Goal: Task Accomplishment & Management: Complete application form

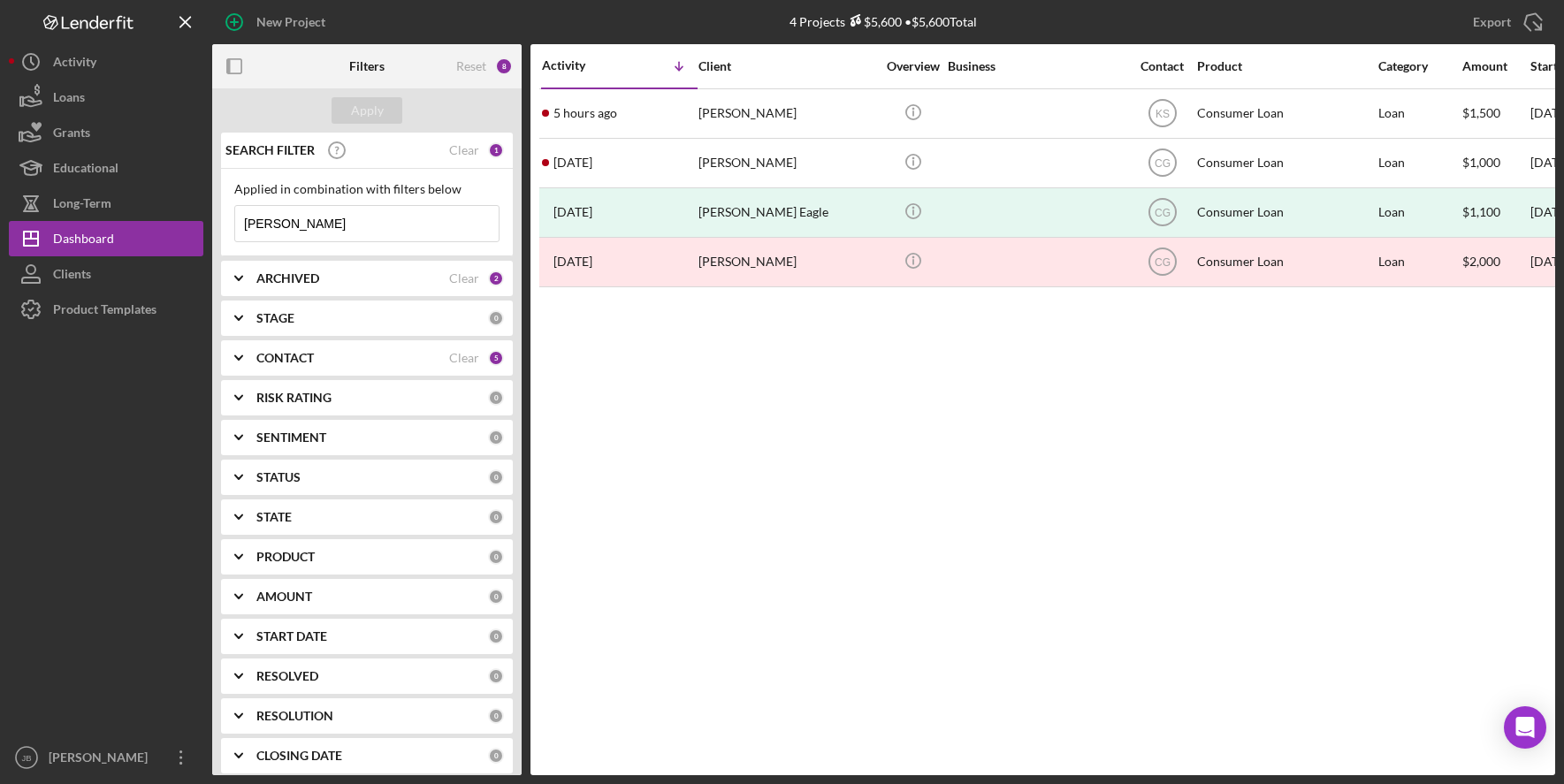
click at [373, 224] on input "[PERSON_NAME]" at bounding box center [366, 223] width 264 height 35
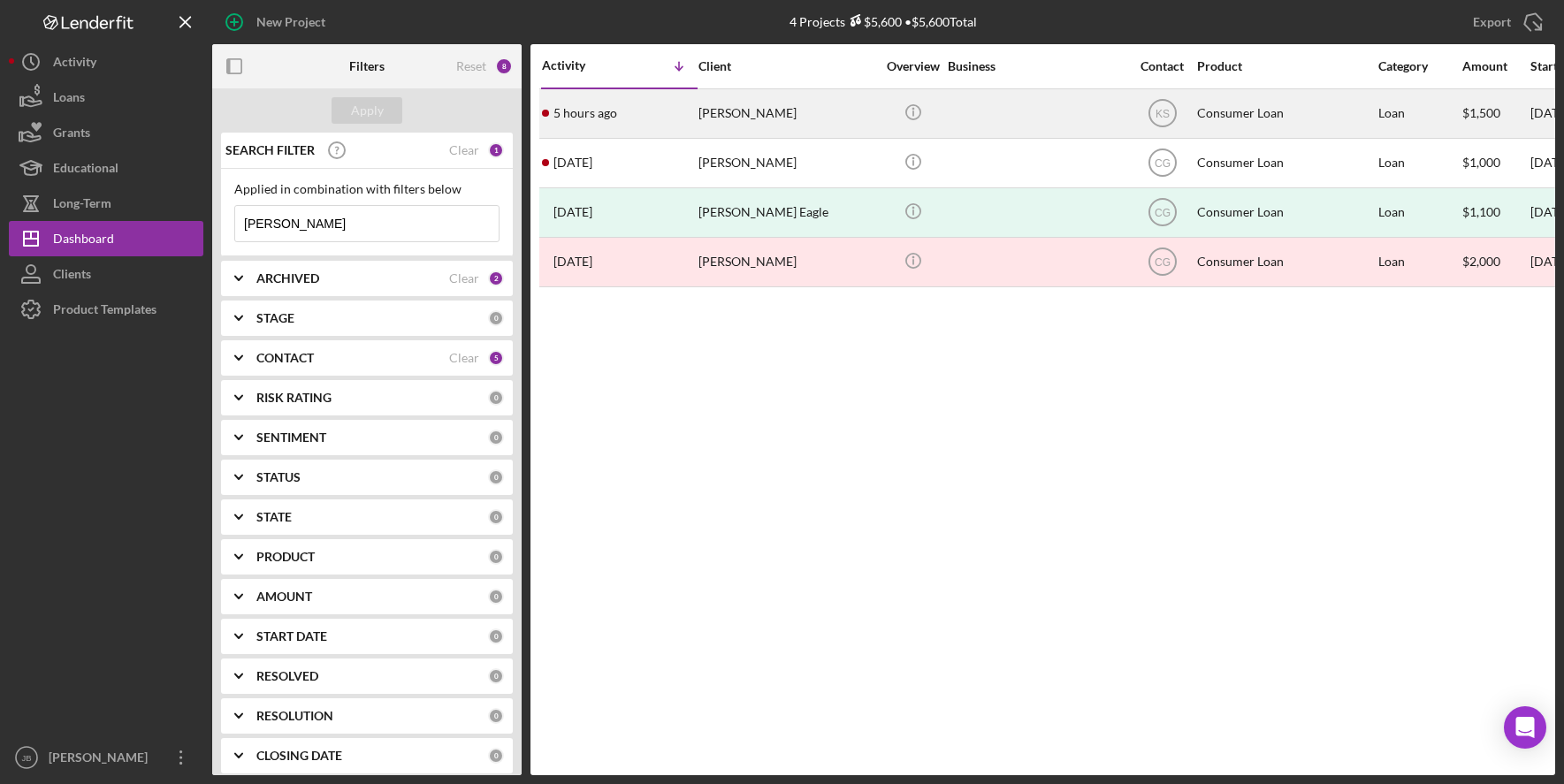
click at [715, 122] on div "[PERSON_NAME]" at bounding box center [787, 113] width 177 height 47
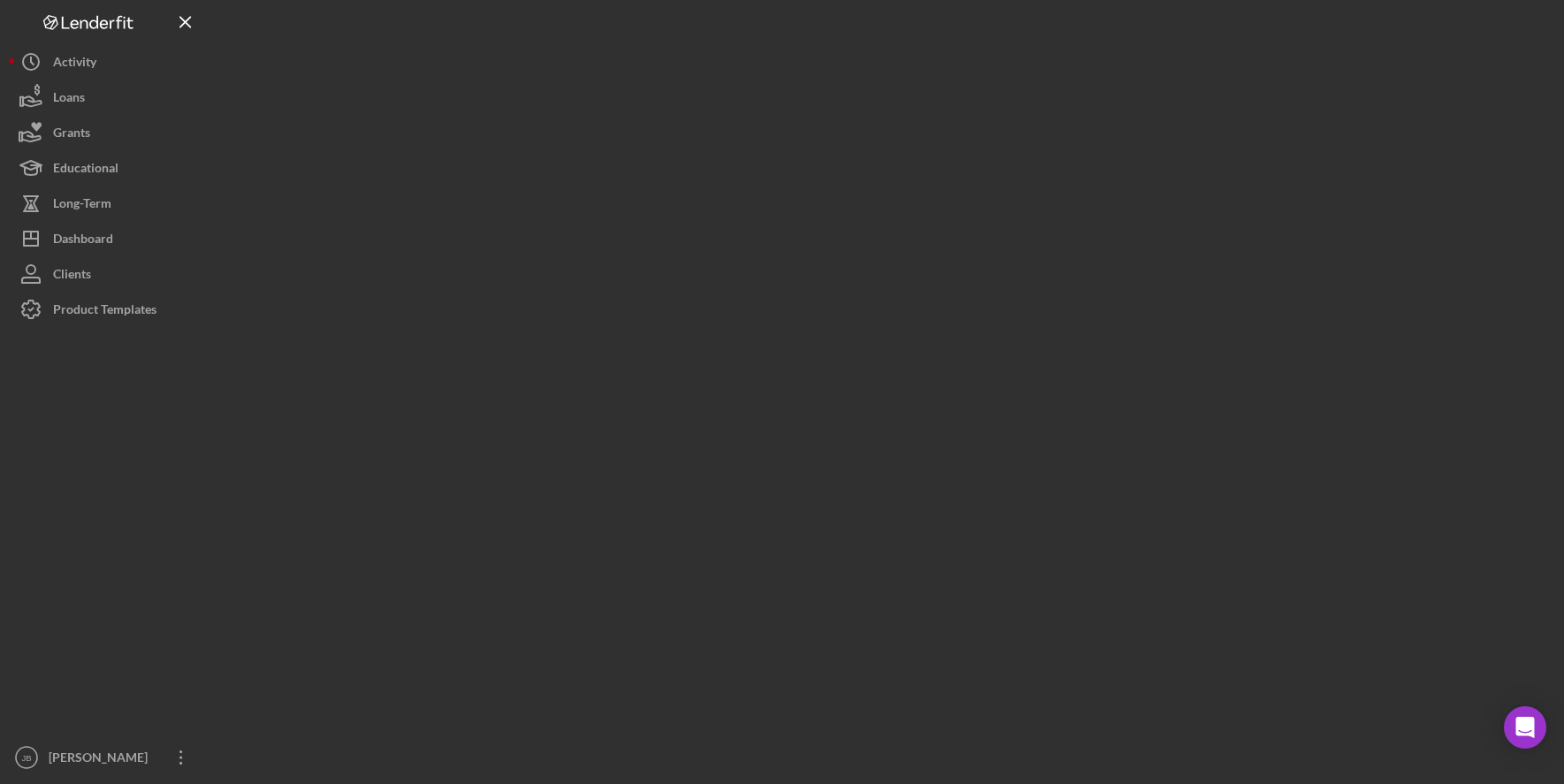
click at [715, 122] on div at bounding box center [883, 387] width 1343 height 774
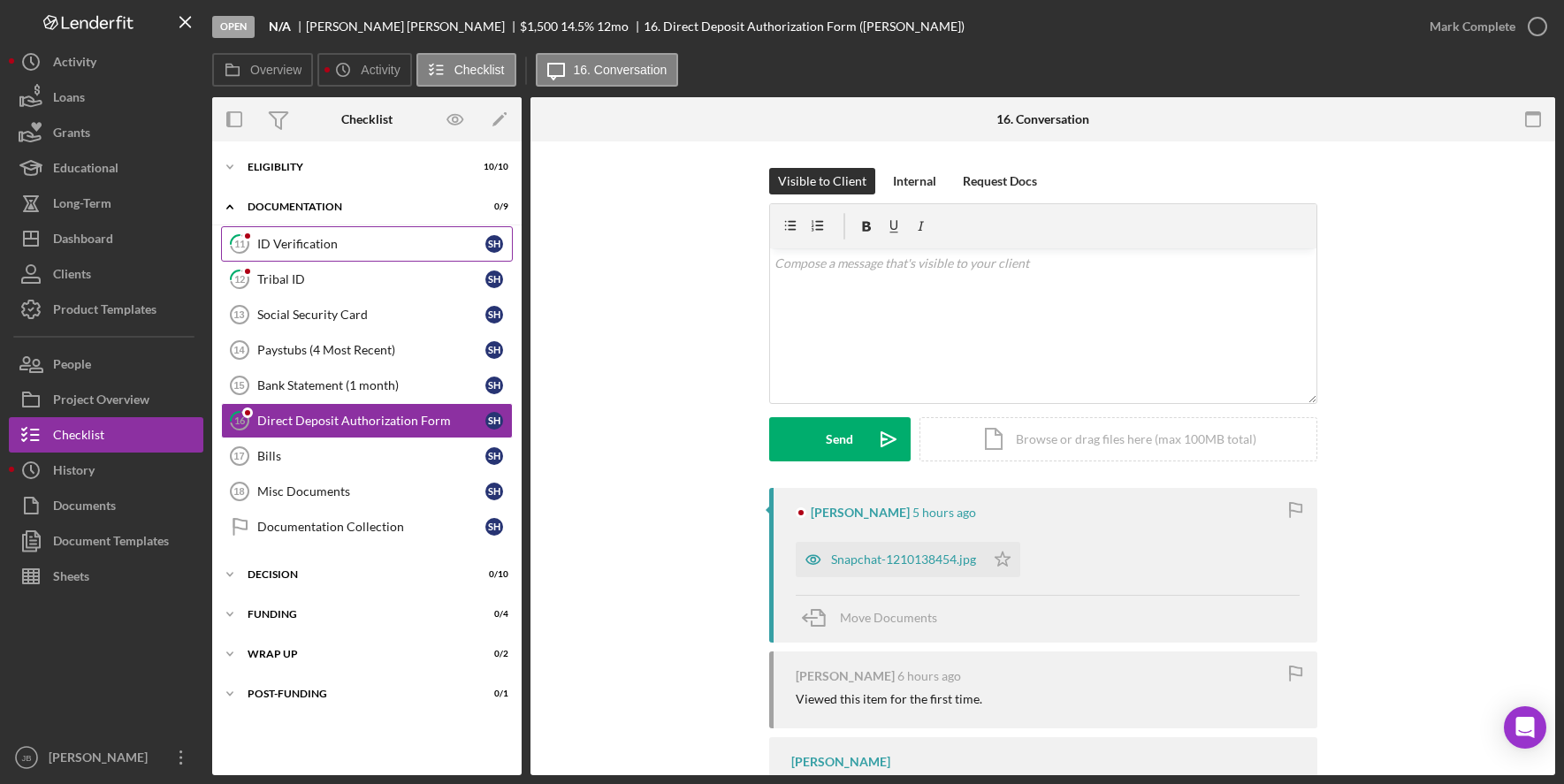
click at [421, 247] on div "ID Verification" at bounding box center [371, 244] width 228 height 14
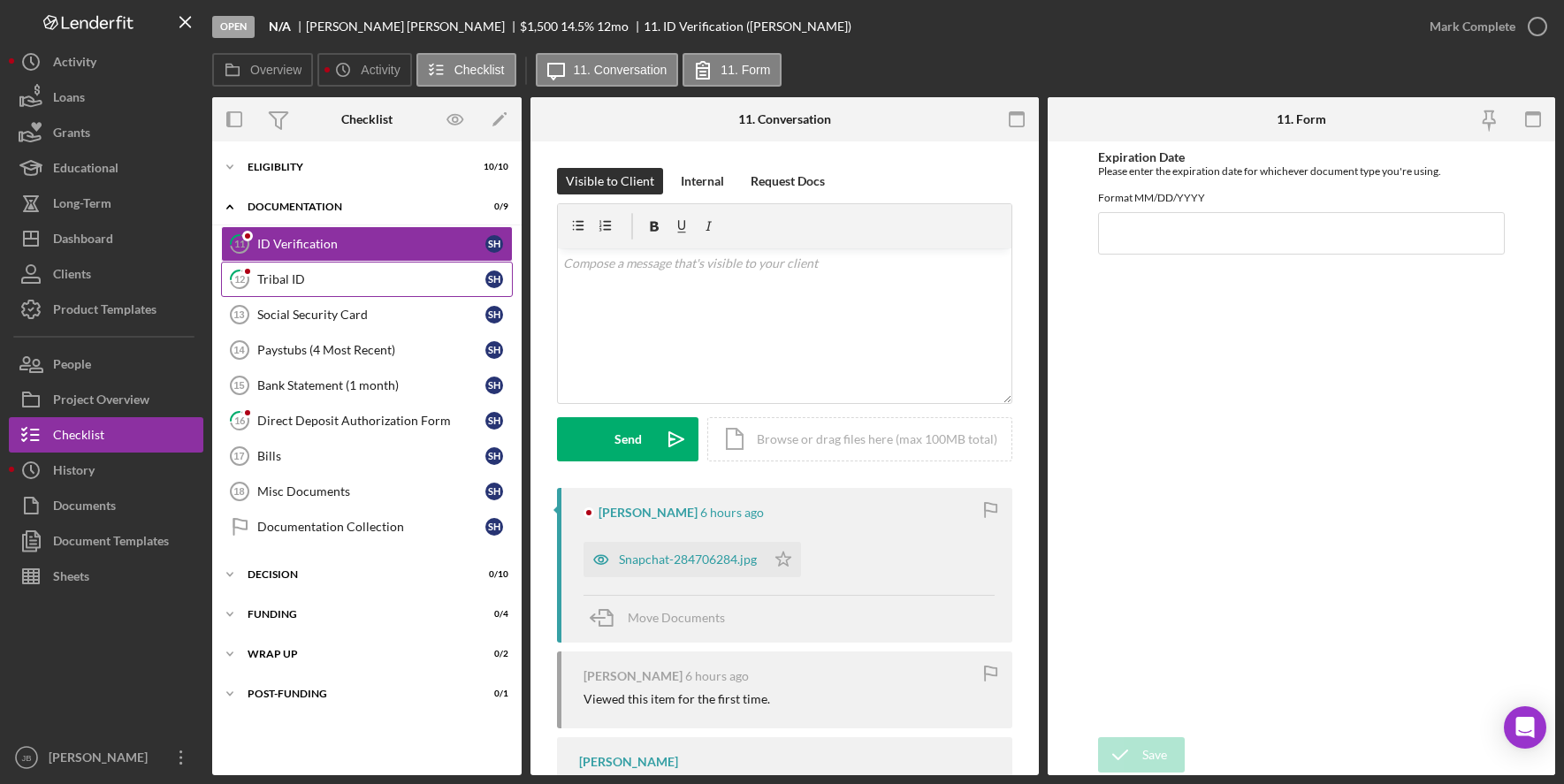
click at [402, 273] on div "Tribal ID" at bounding box center [371, 279] width 228 height 14
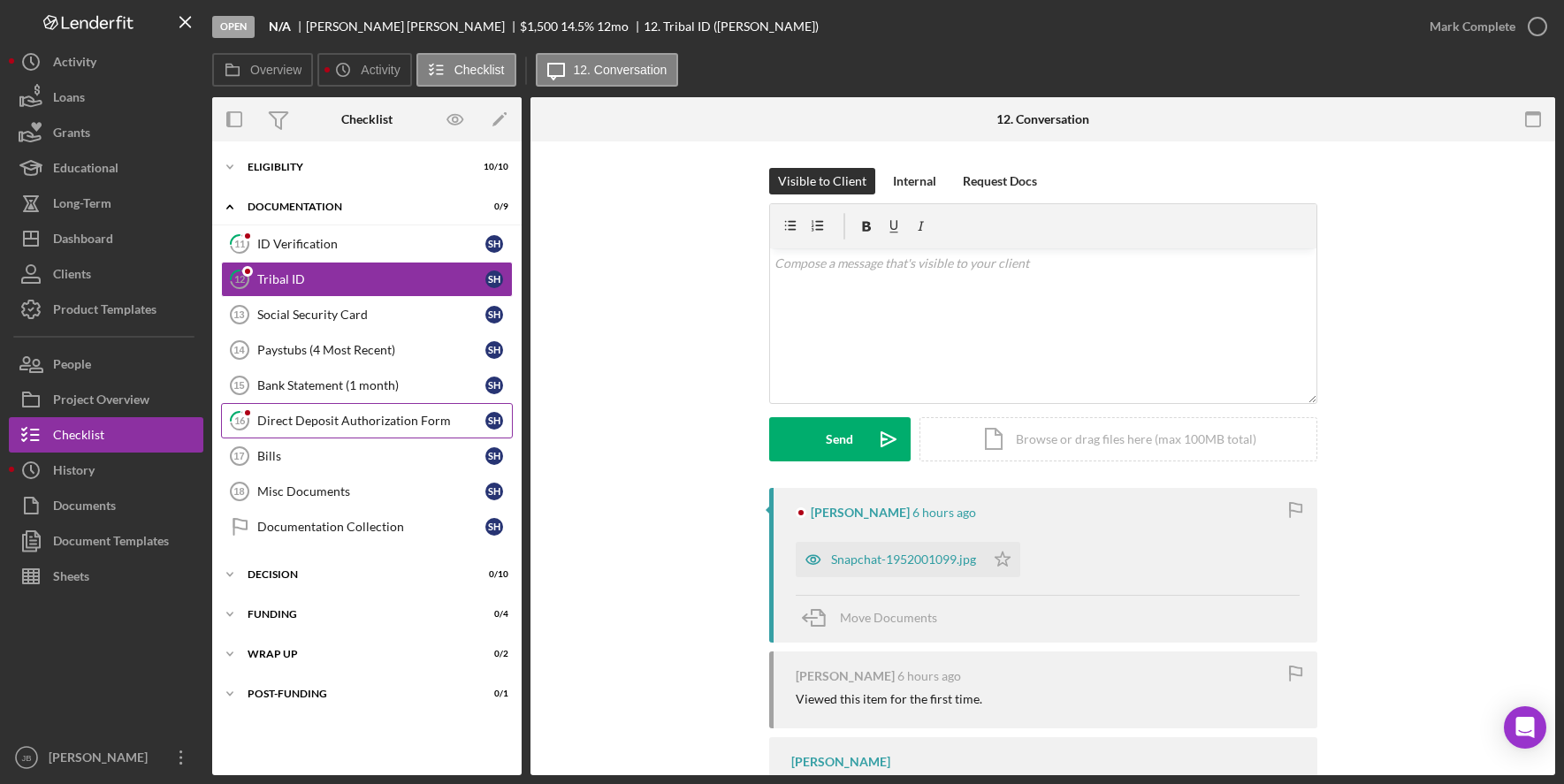
click at [379, 412] on link "16 Direct Deposit Authorization Form S H" at bounding box center [366, 420] width 291 height 35
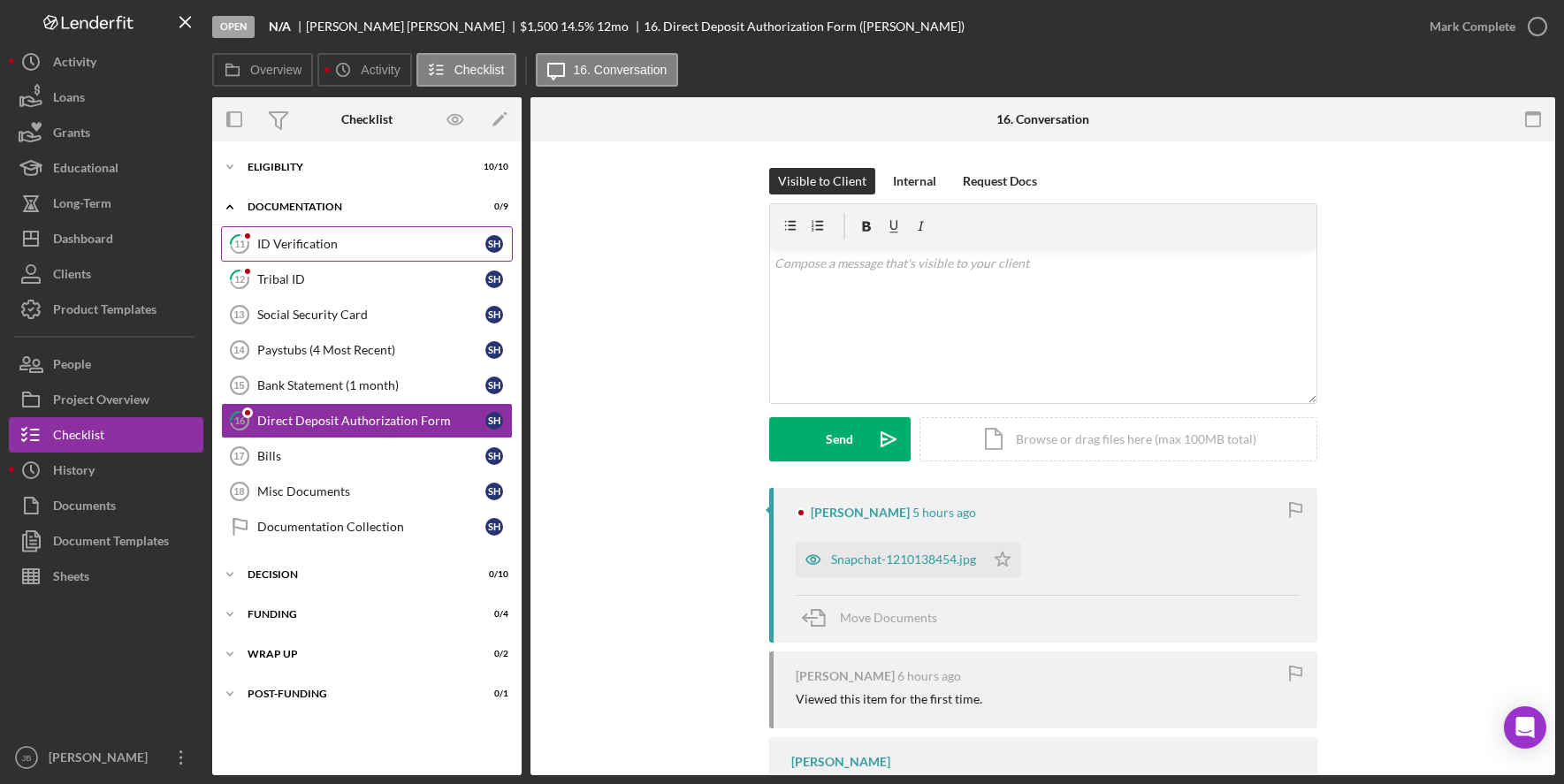
click at [388, 241] on div "ID Verification" at bounding box center [371, 244] width 228 height 14
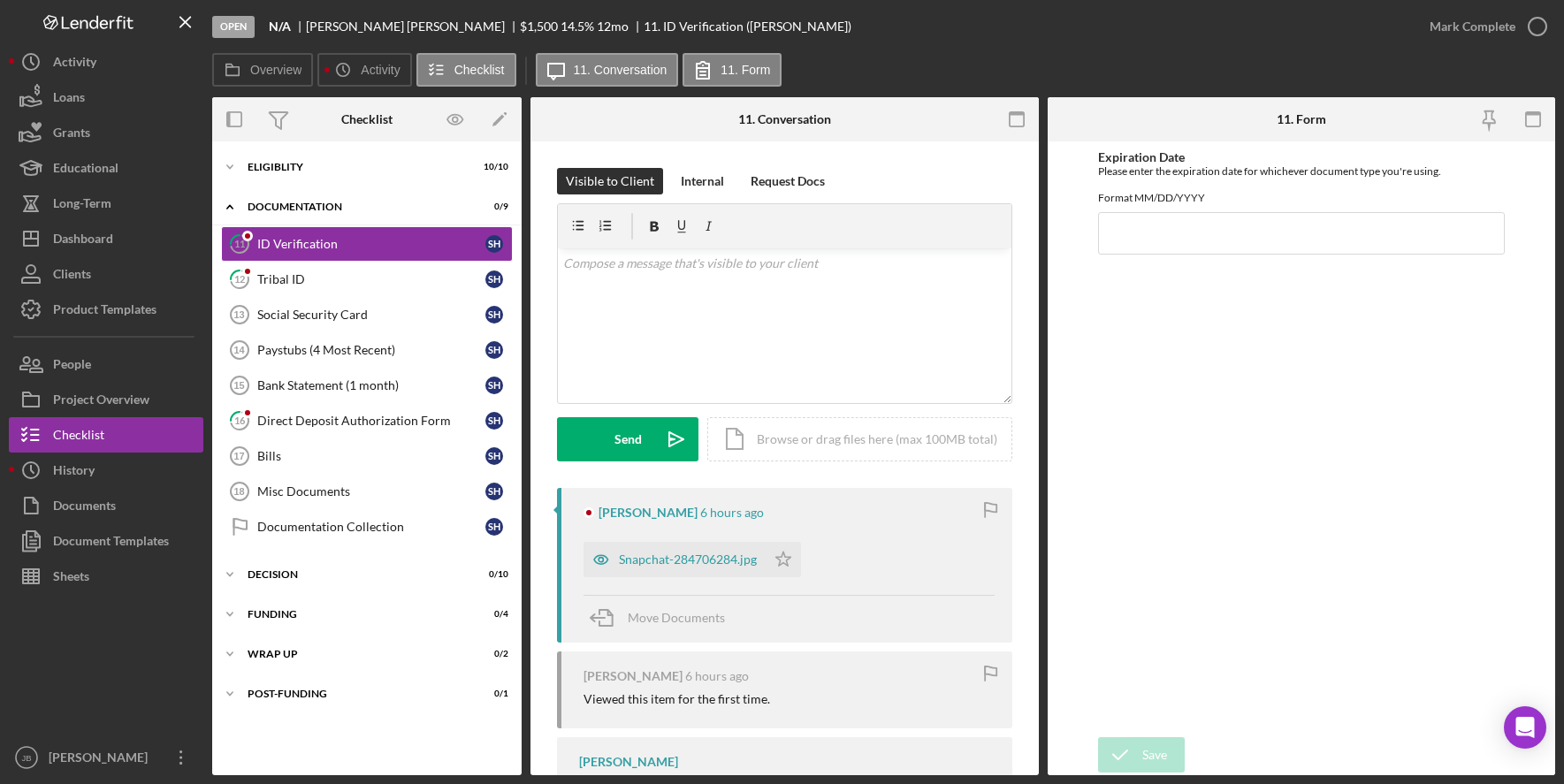
drag, startPoint x: 895, startPoint y: 67, endPoint x: 881, endPoint y: 81, distance: 19.8
click at [896, 67] on div "Overview Icon/History Activity Checklist Icon/Message 11. Conversation 11. Form" at bounding box center [883, 70] width 1343 height 35
click at [124, 244] on button "Icon/Dashboard Dashboard" at bounding box center [106, 238] width 194 height 35
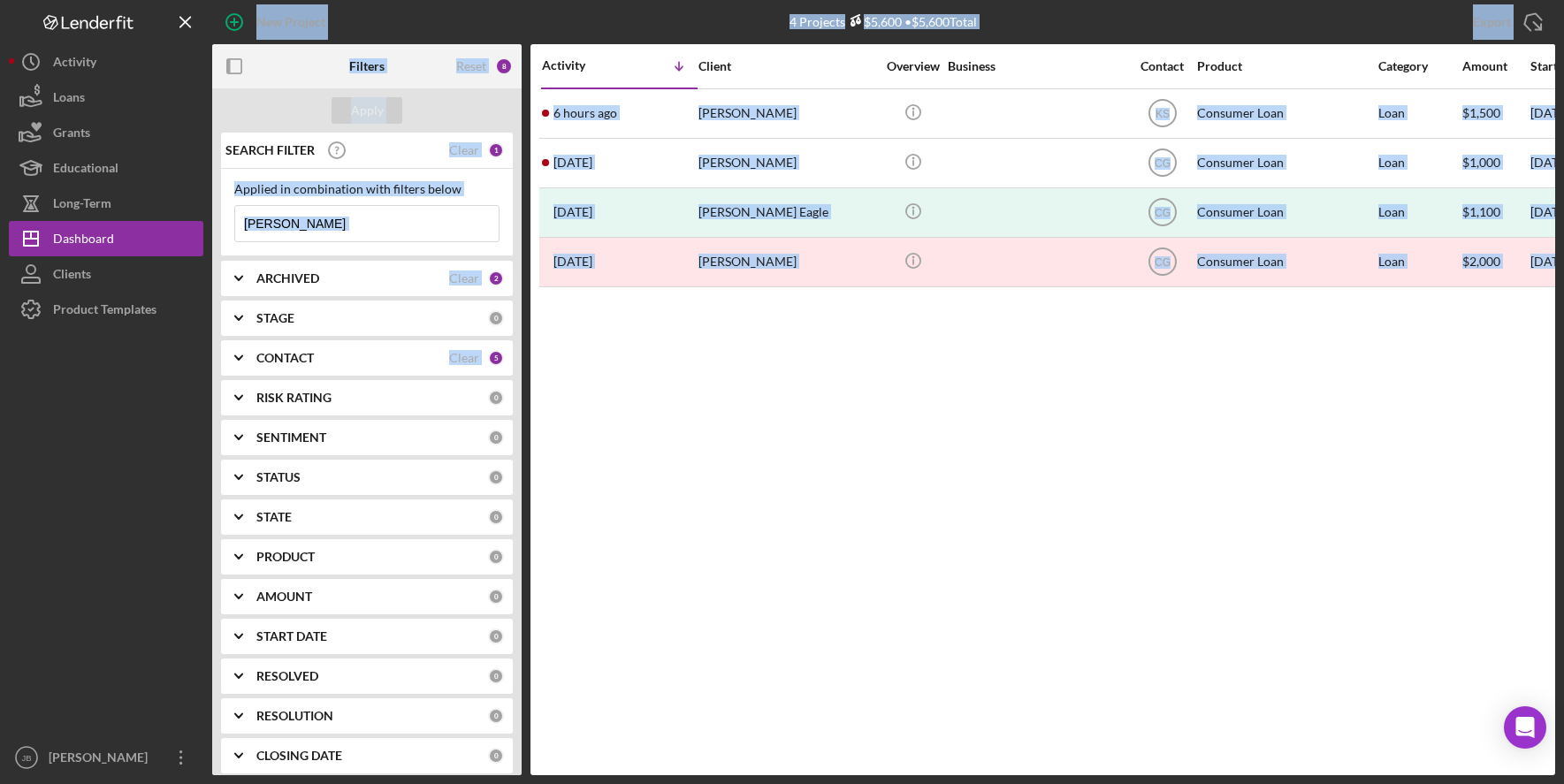
click at [388, 240] on input "[PERSON_NAME]" at bounding box center [366, 223] width 264 height 35
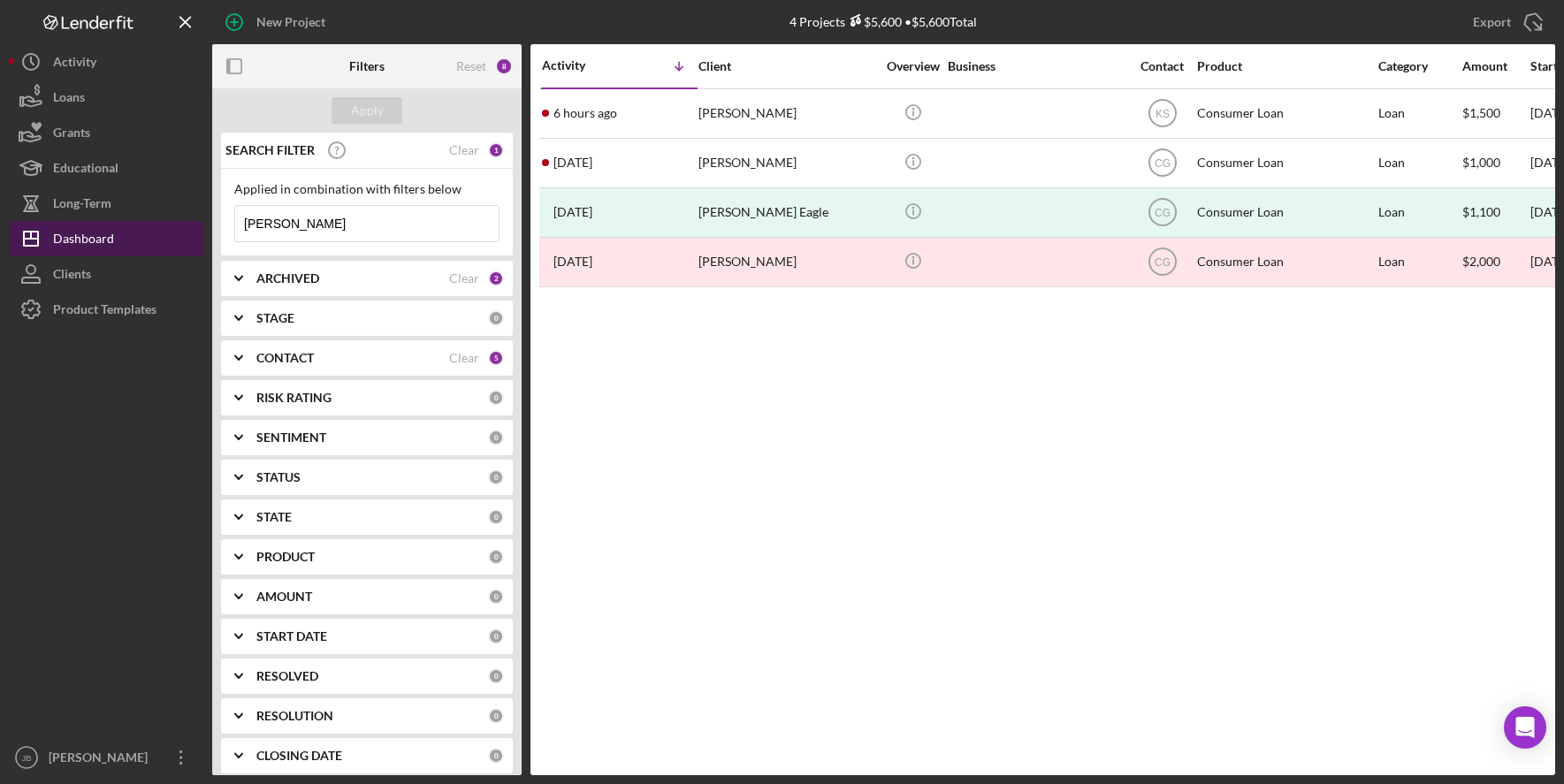
drag, startPoint x: 392, startPoint y: 236, endPoint x: 175, endPoint y: 230, distance: 217.1
click at [175, 230] on div "New Project 4 Projects $5,600 • $5,600 Total [PERSON_NAME] Export Icon/Export F…" at bounding box center [782, 387] width 1546 height 774
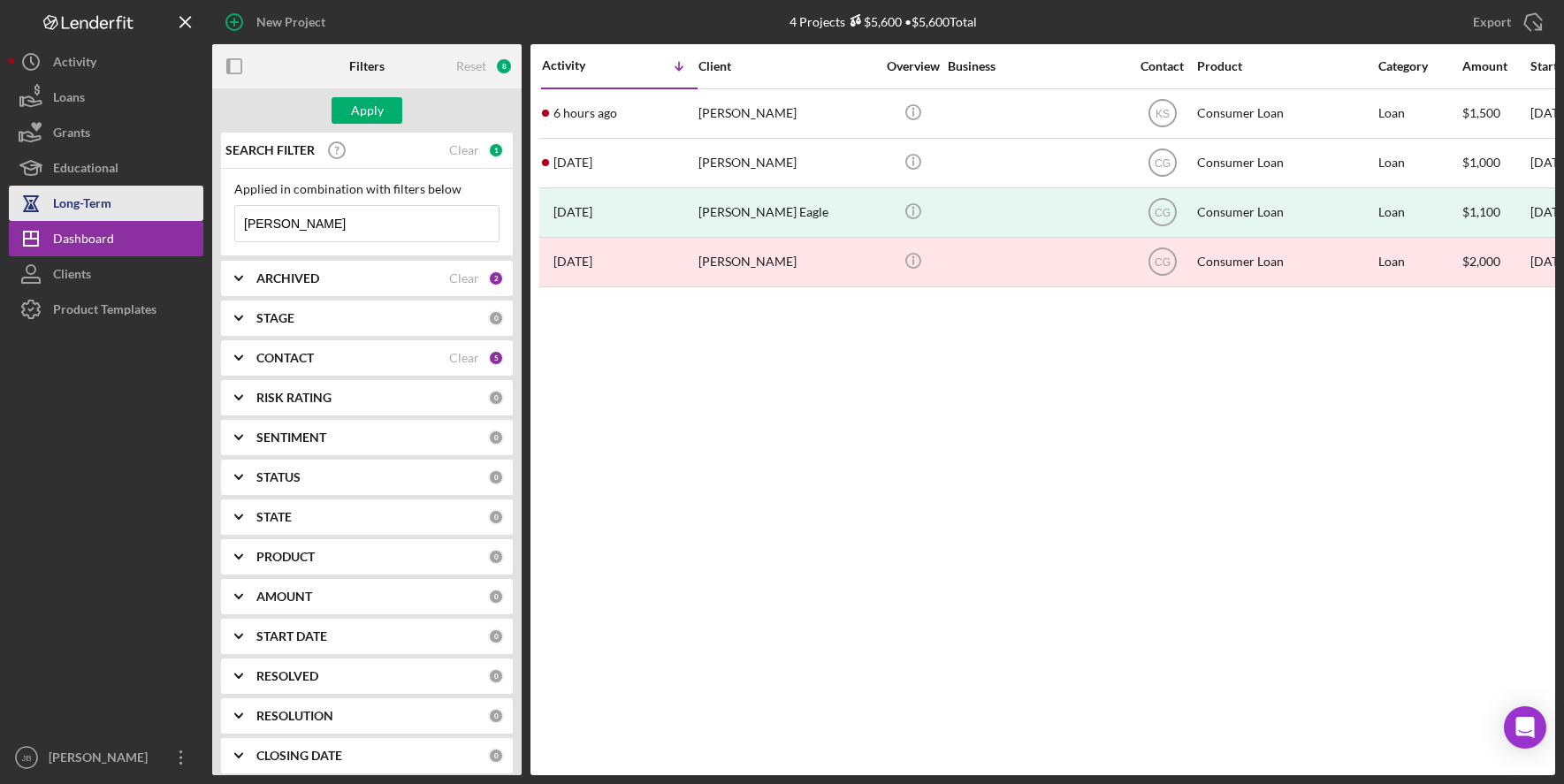
type input "[PERSON_NAME]"
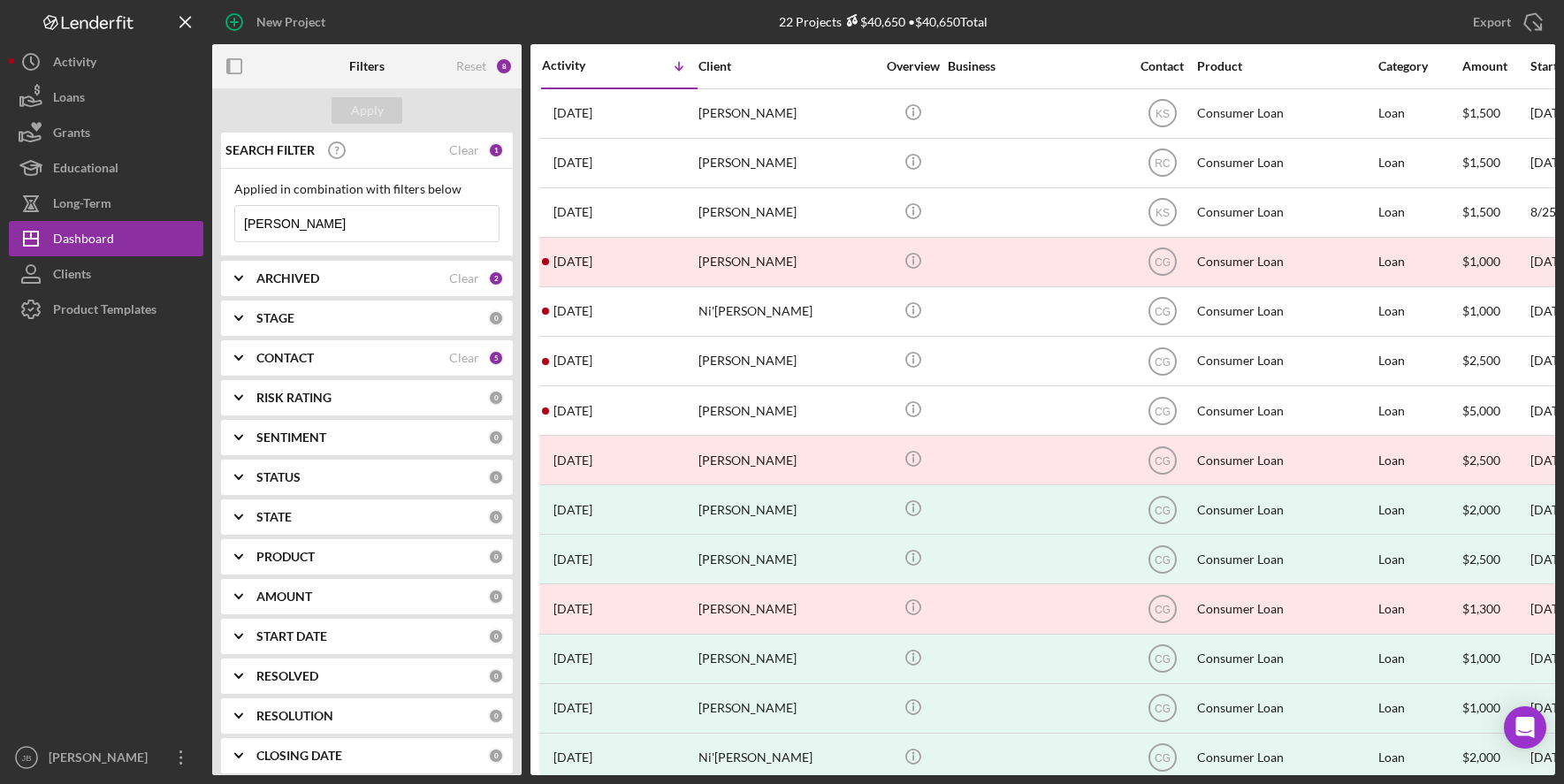
click at [394, 220] on input "[PERSON_NAME]" at bounding box center [366, 223] width 264 height 35
drag, startPoint x: 337, startPoint y: 221, endPoint x: 243, endPoint y: 223, distance: 94.0
click at [243, 223] on input "[PERSON_NAME]" at bounding box center [366, 223] width 264 height 35
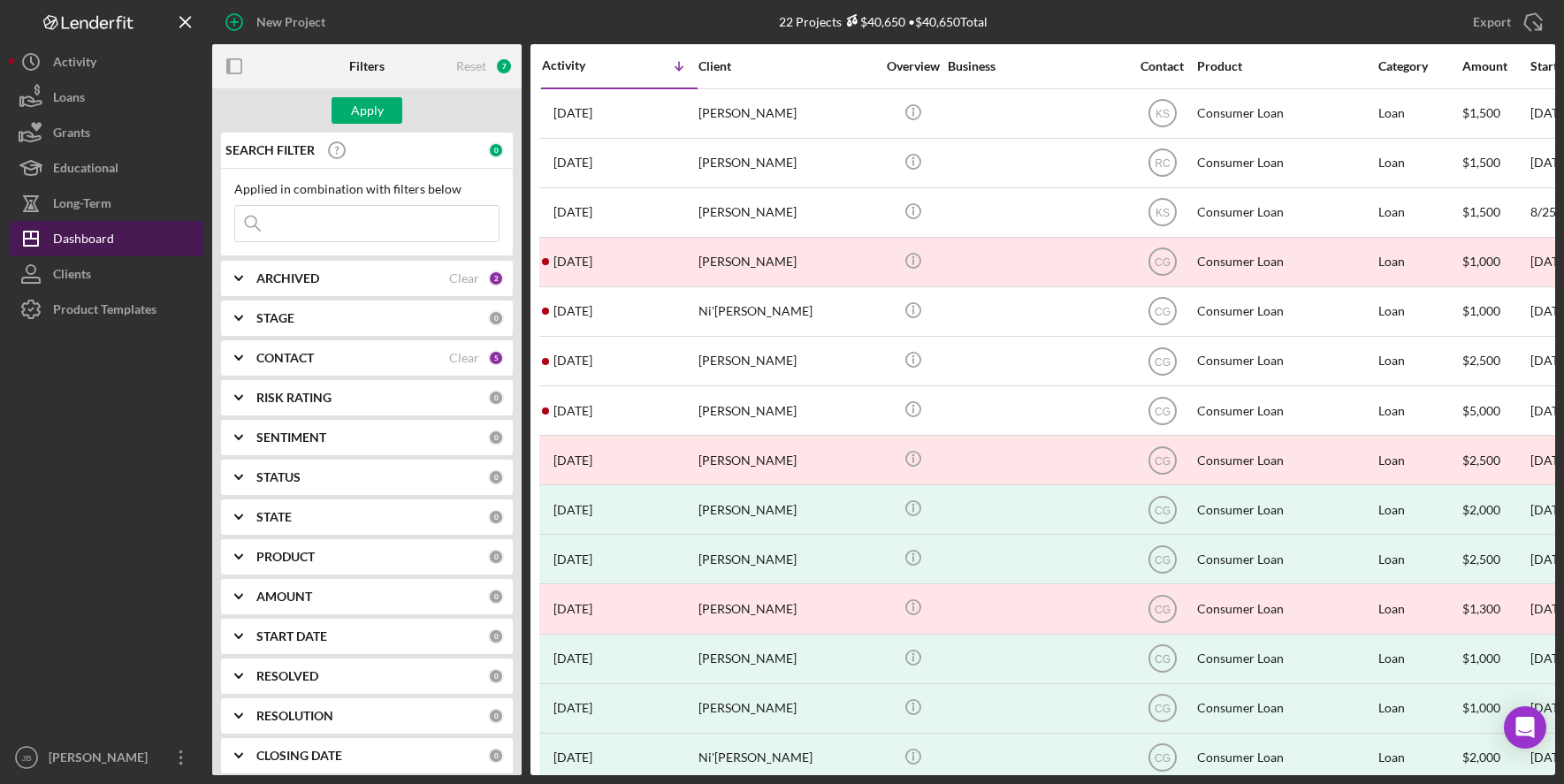
click at [104, 234] on div "Dashboard" at bounding box center [84, 241] width 61 height 40
click at [352, 229] on input at bounding box center [366, 223] width 264 height 35
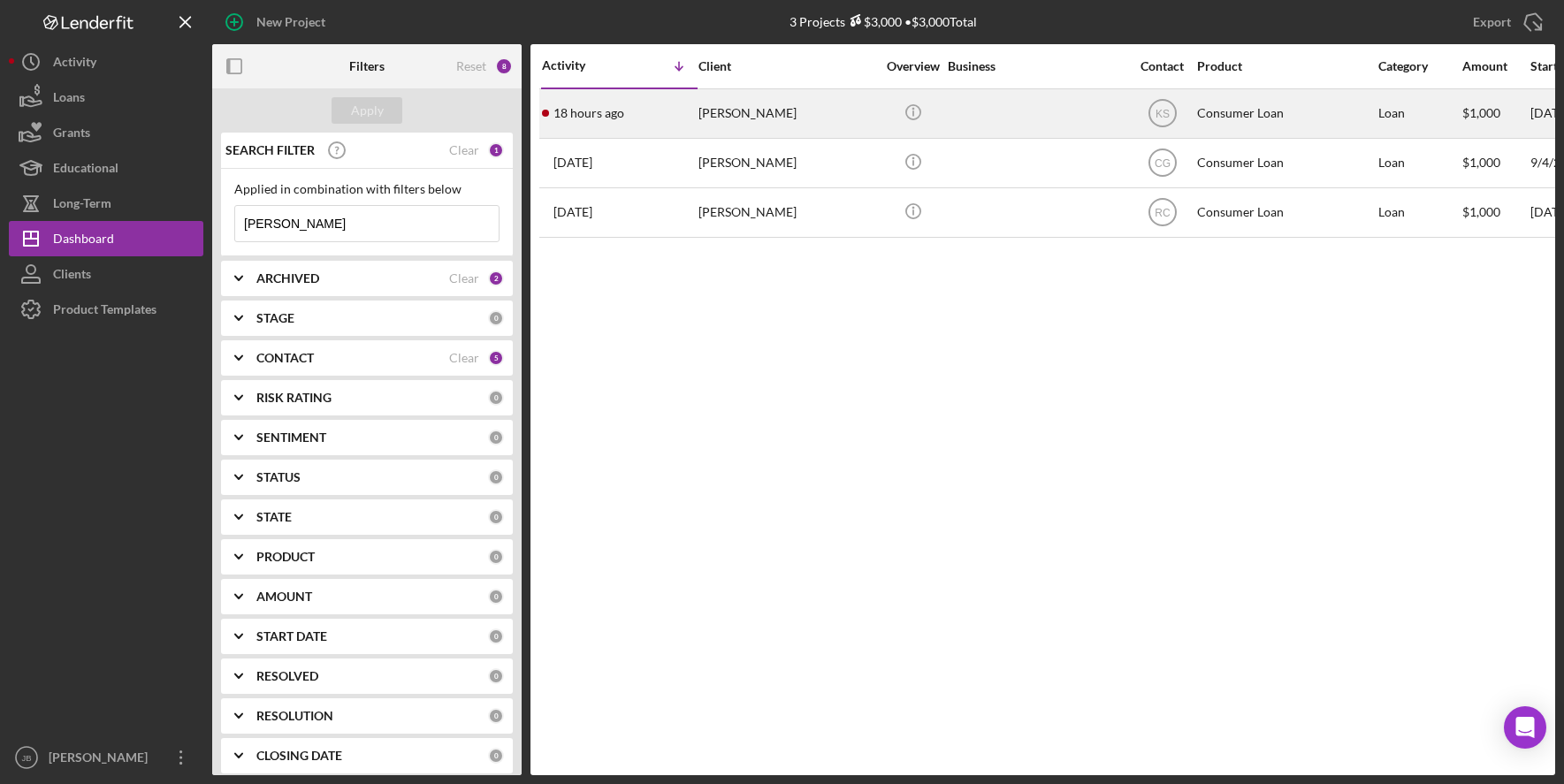
type input "[PERSON_NAME]"
click at [784, 127] on div "[PERSON_NAME]" at bounding box center [787, 113] width 177 height 47
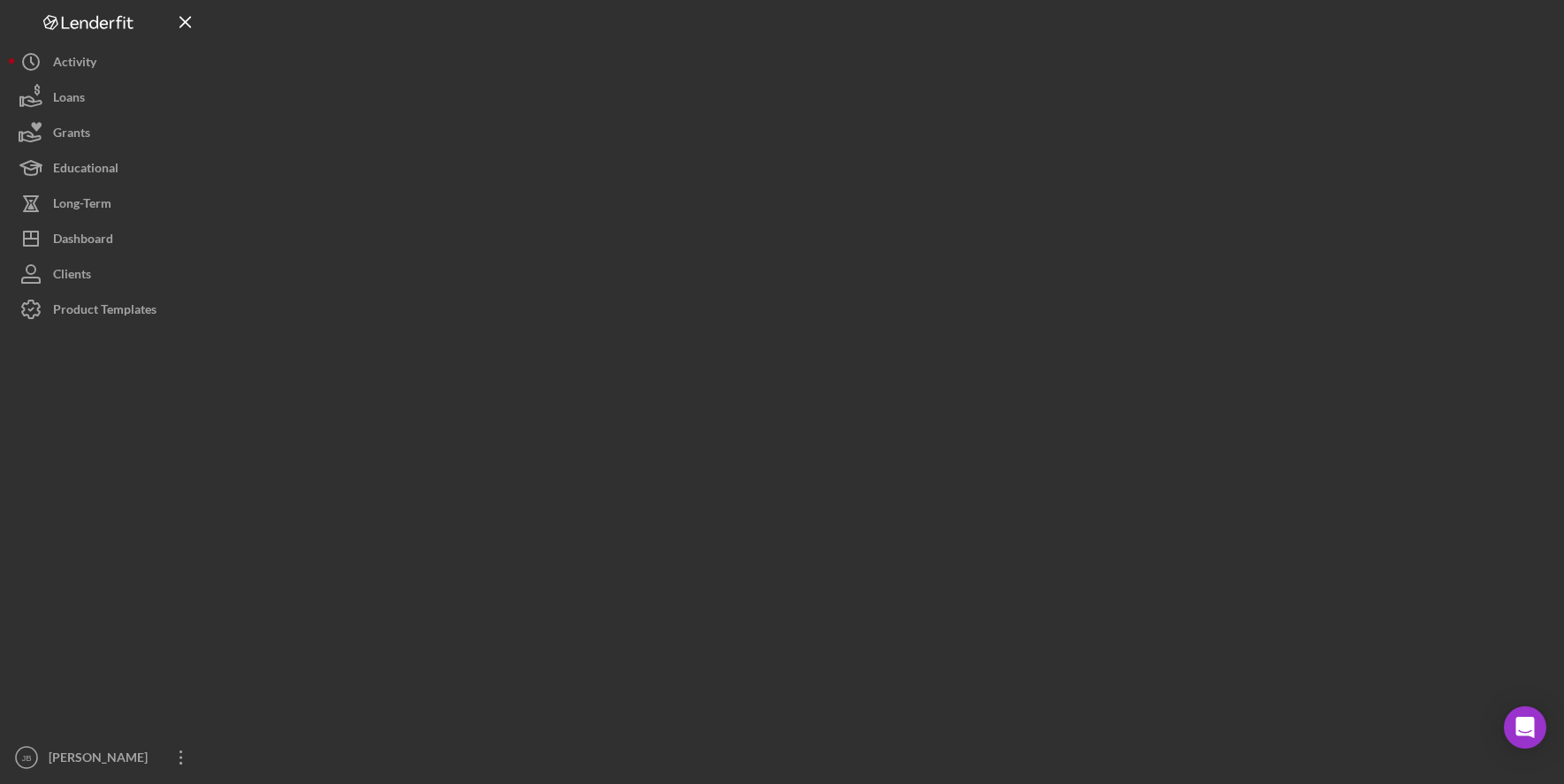
click at [784, 127] on div at bounding box center [883, 387] width 1343 height 774
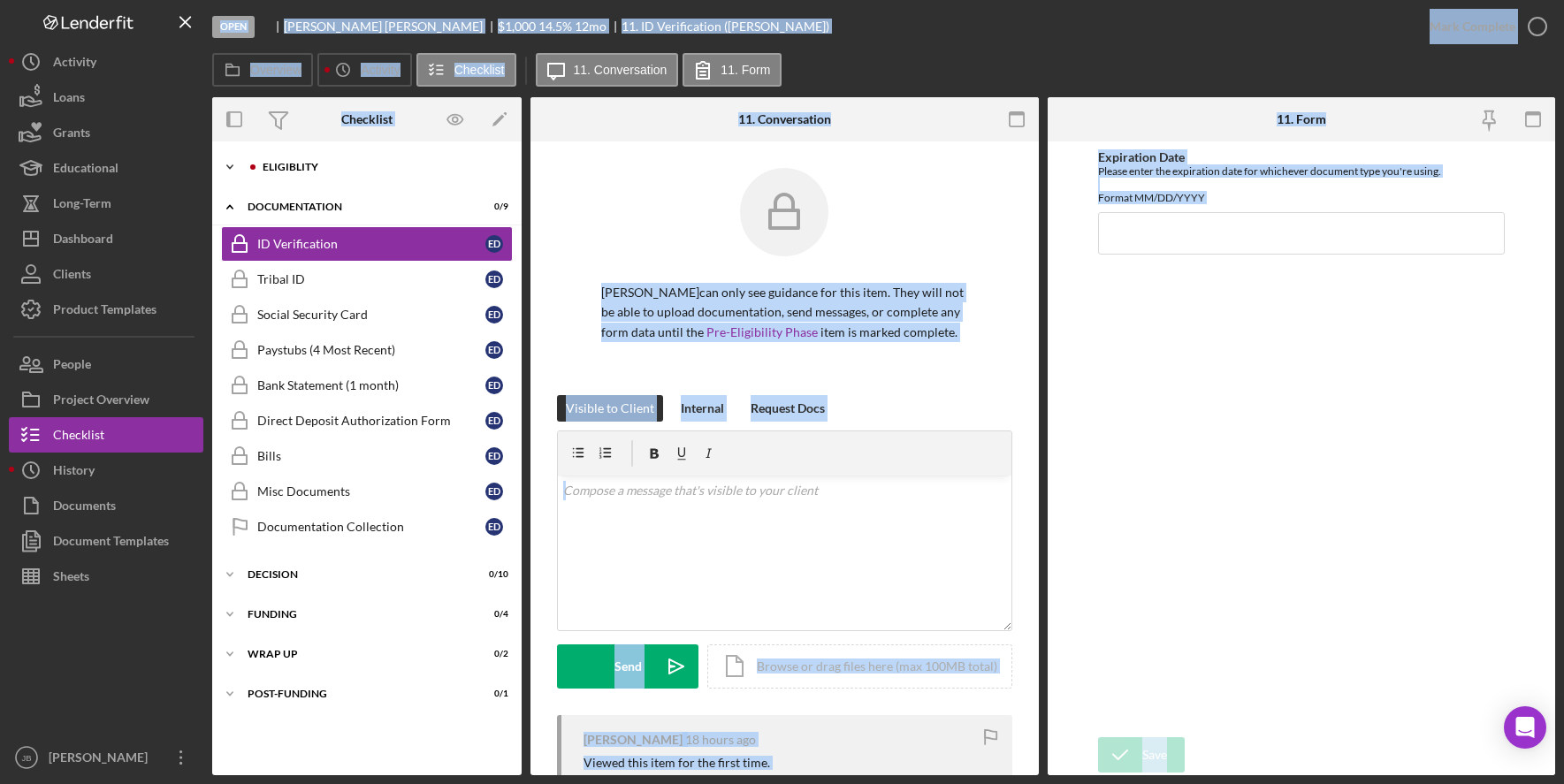
click at [276, 162] on div "Eligiblity" at bounding box center [381, 167] width 237 height 10
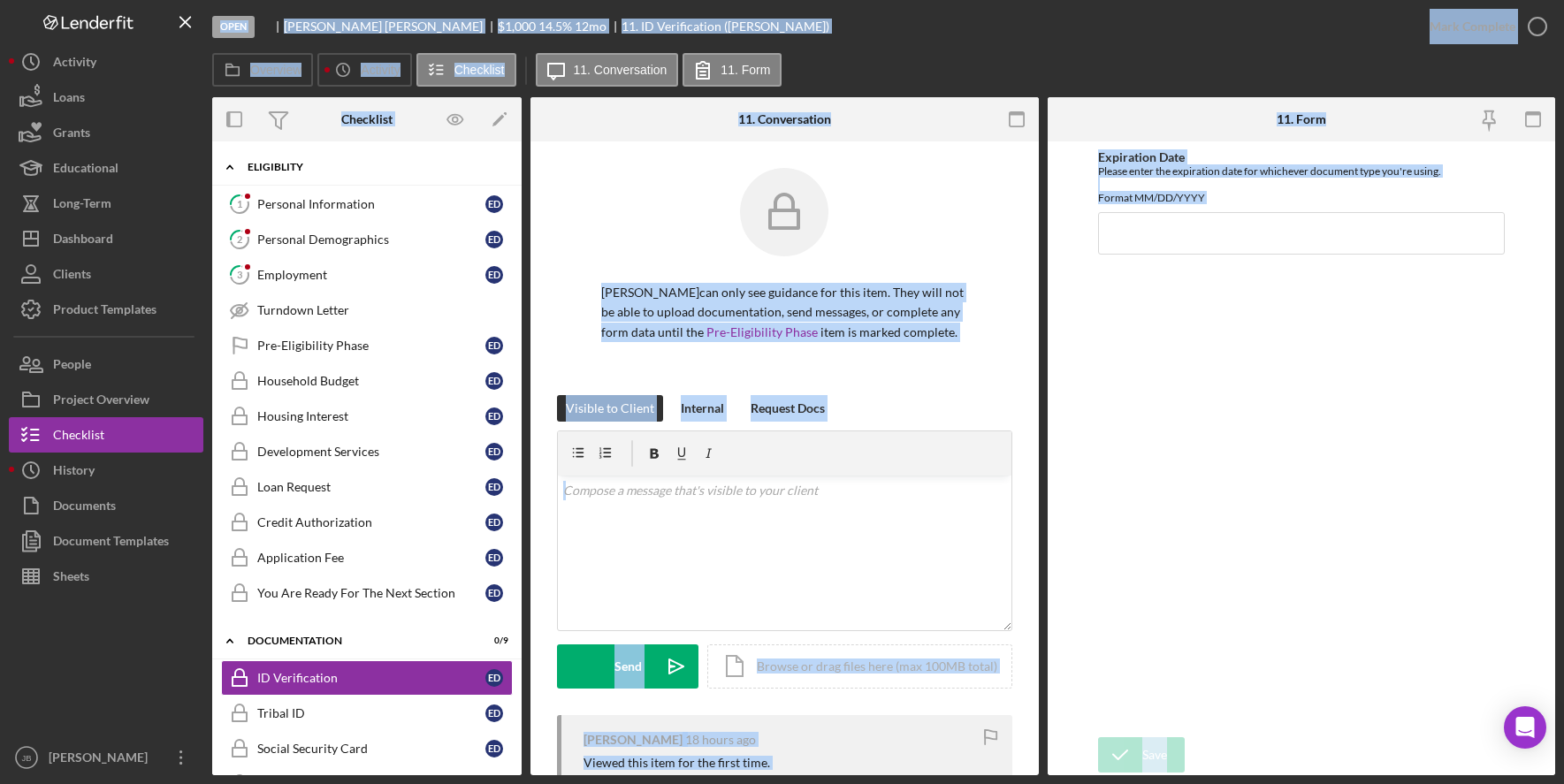
click at [334, 160] on div "Icon/Expander Eligiblity 0 / 12" at bounding box center [366, 167] width 309 height 36
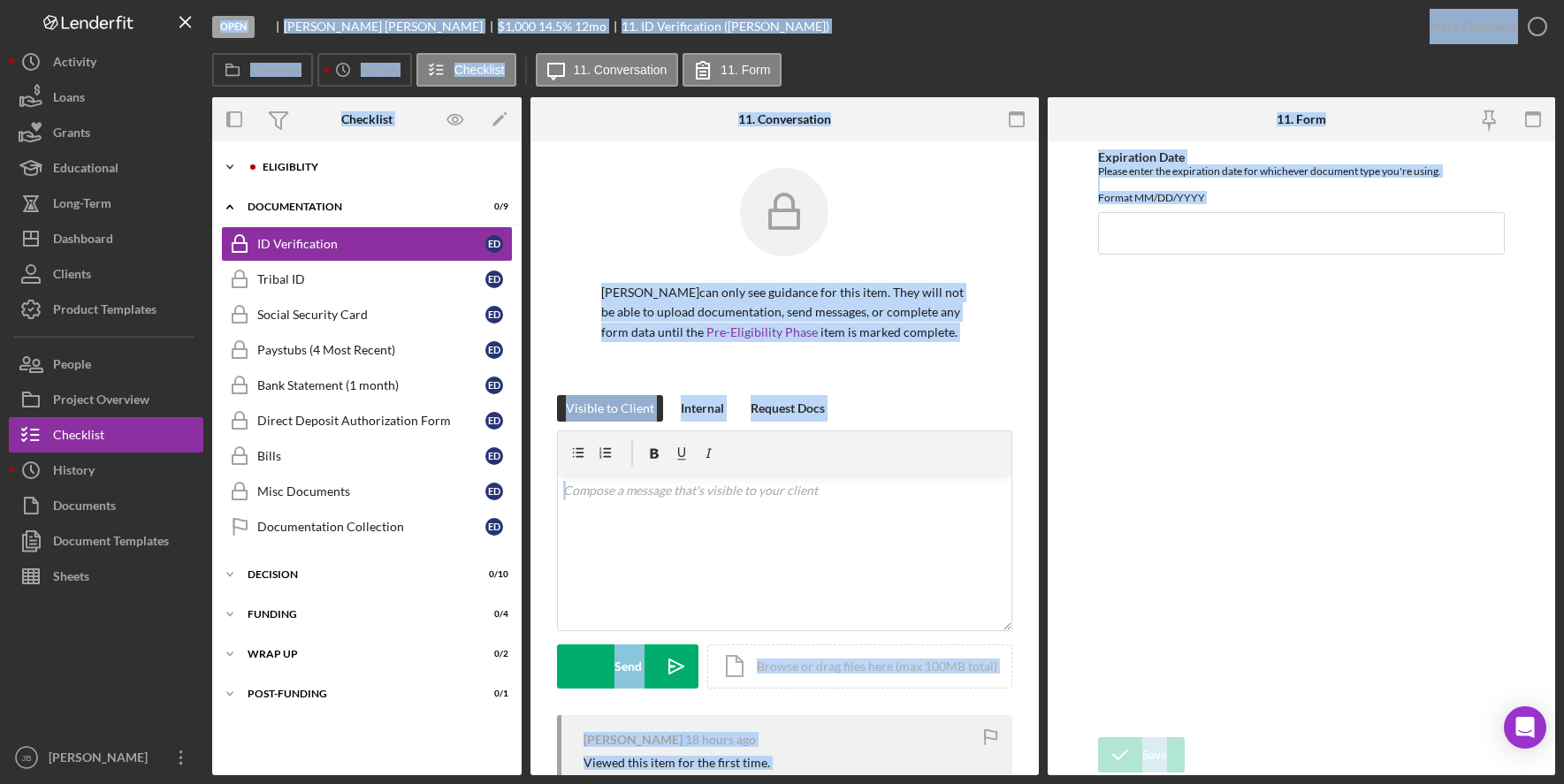
click at [328, 169] on div "Eligiblity" at bounding box center [381, 167] width 237 height 10
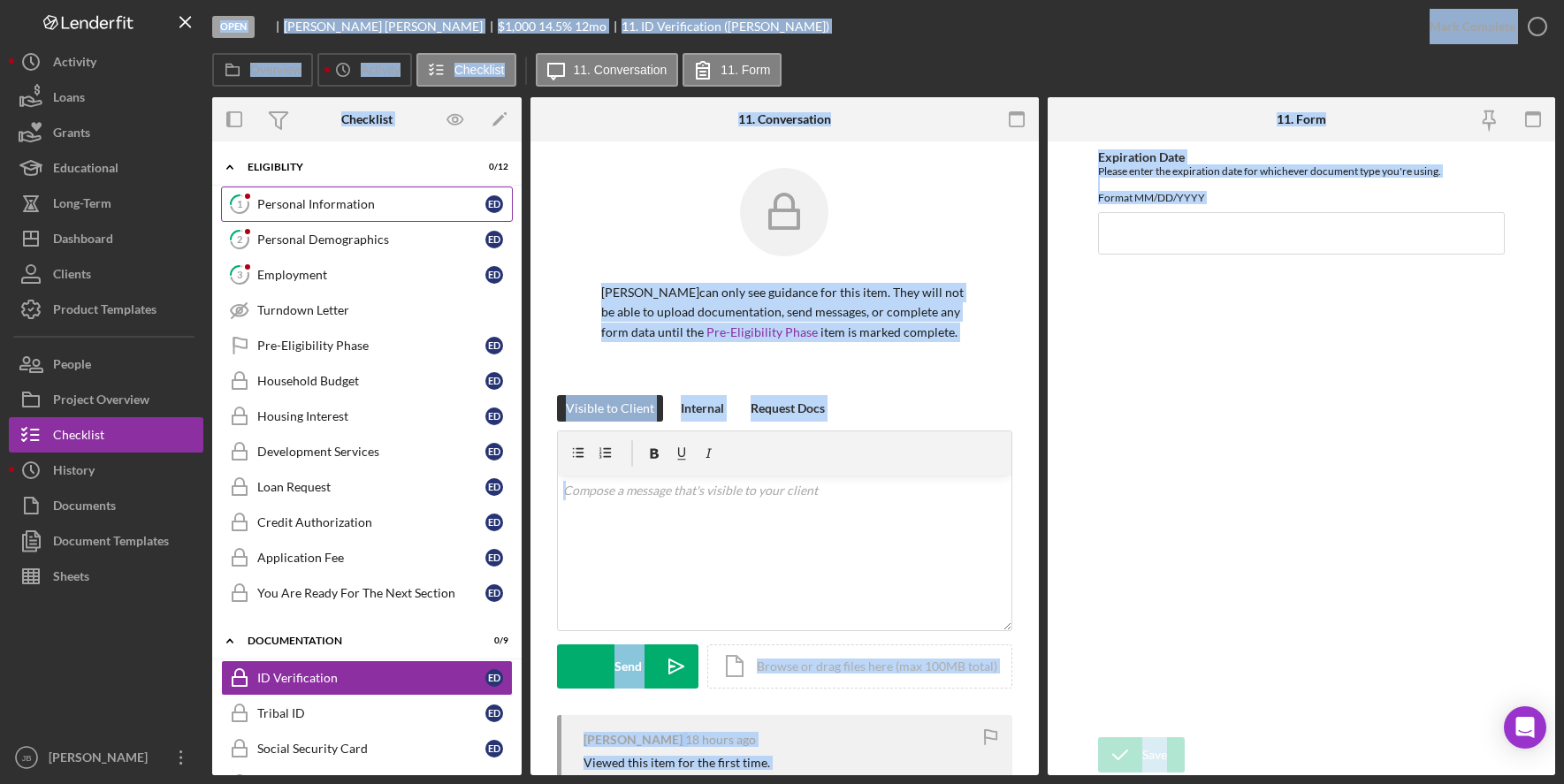
click at [315, 201] on div "Personal Information" at bounding box center [371, 204] width 228 height 14
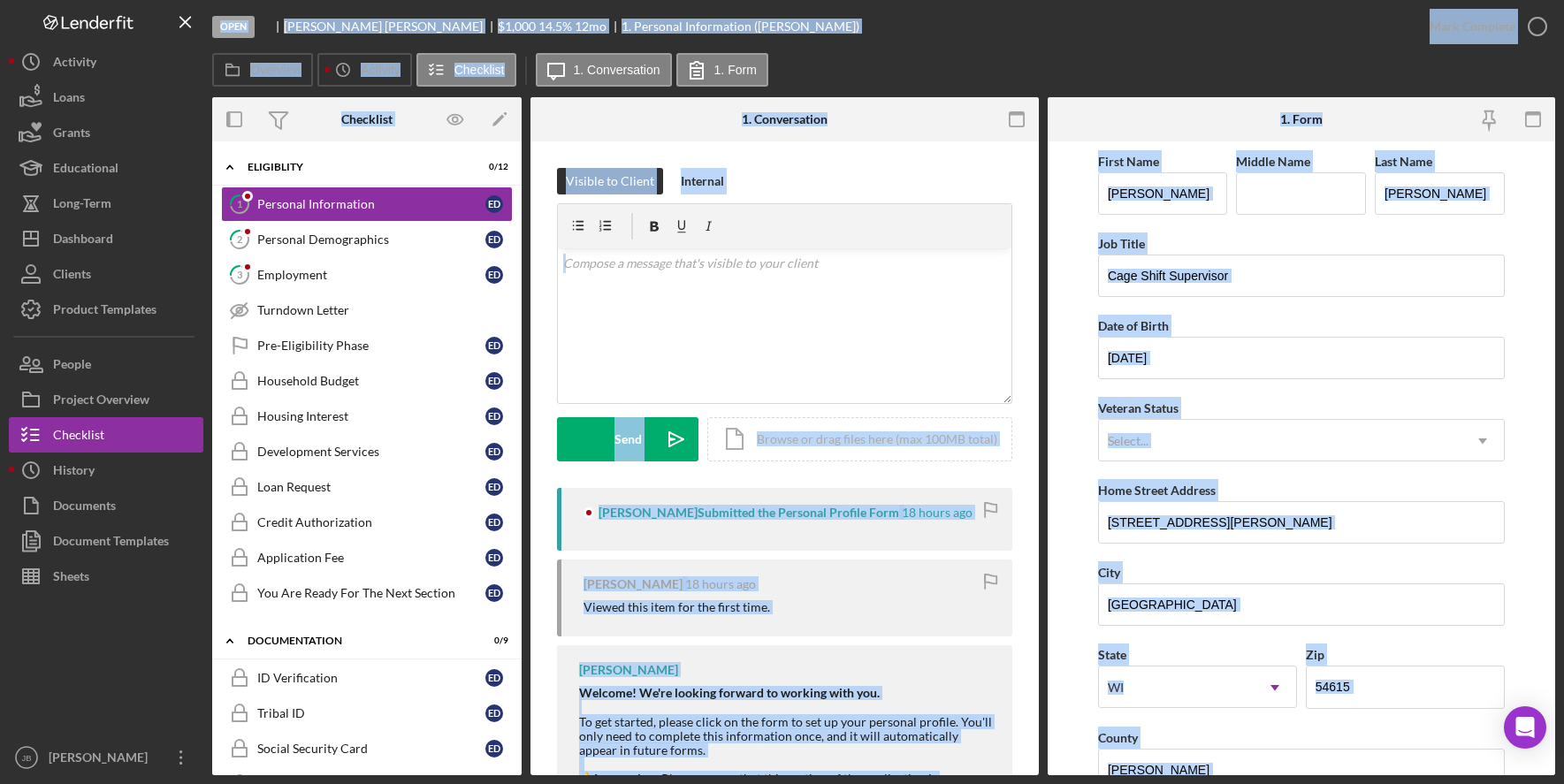
click at [1361, 101] on div "1. Form" at bounding box center [1301, 119] width 169 height 44
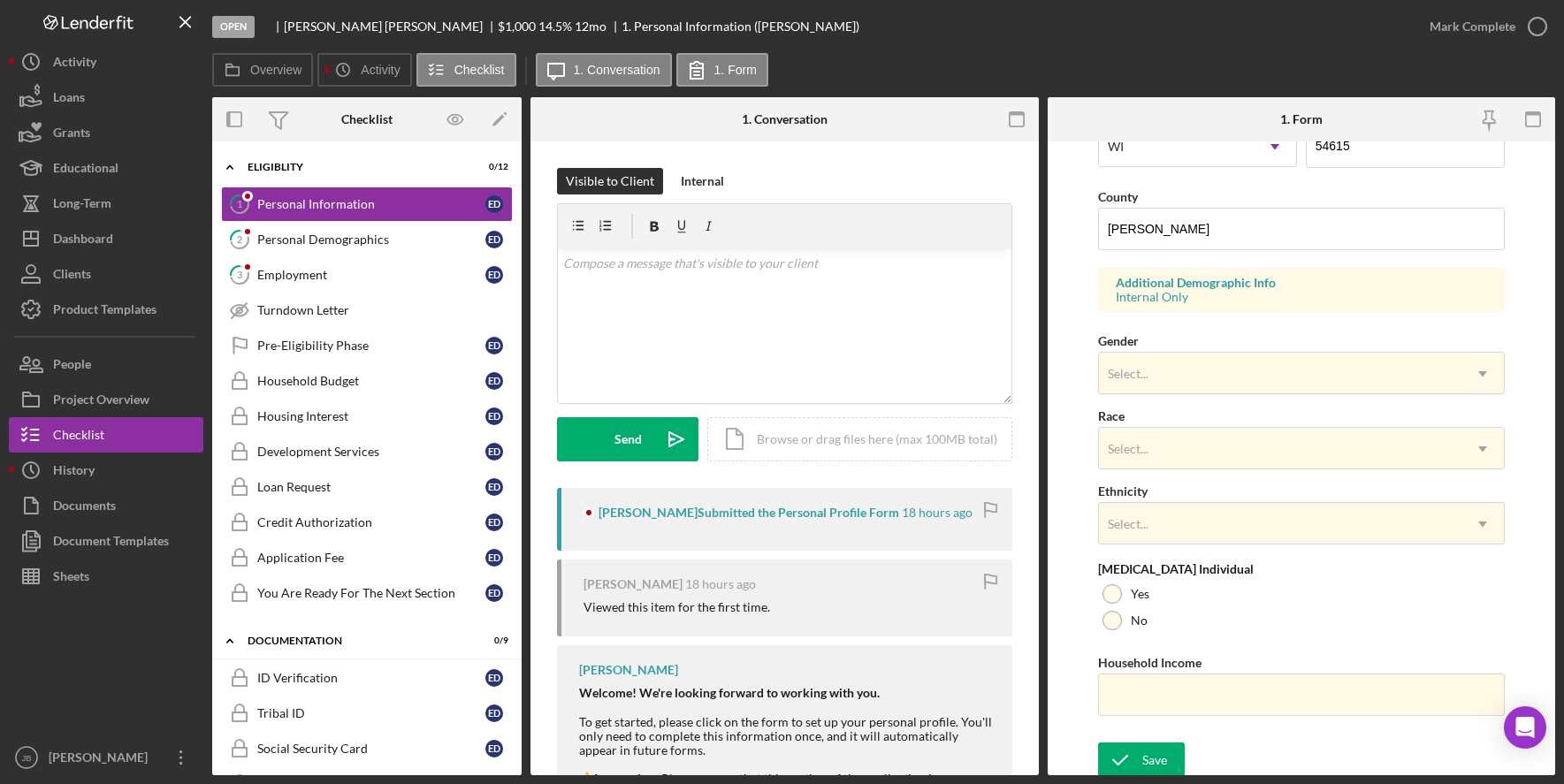
scroll to position [546, 0]
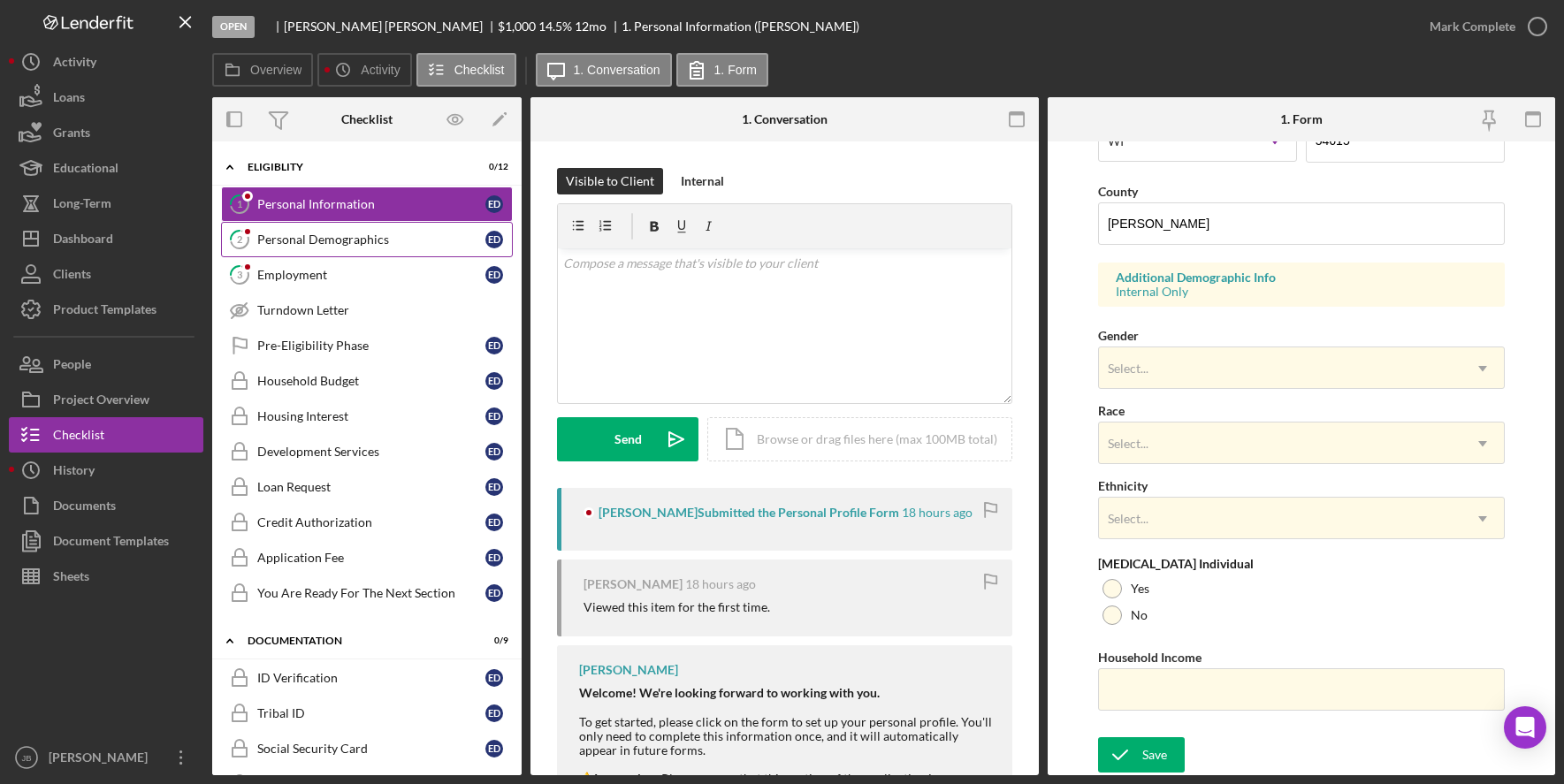
click at [402, 235] on div "Personal Demographics" at bounding box center [371, 239] width 228 height 14
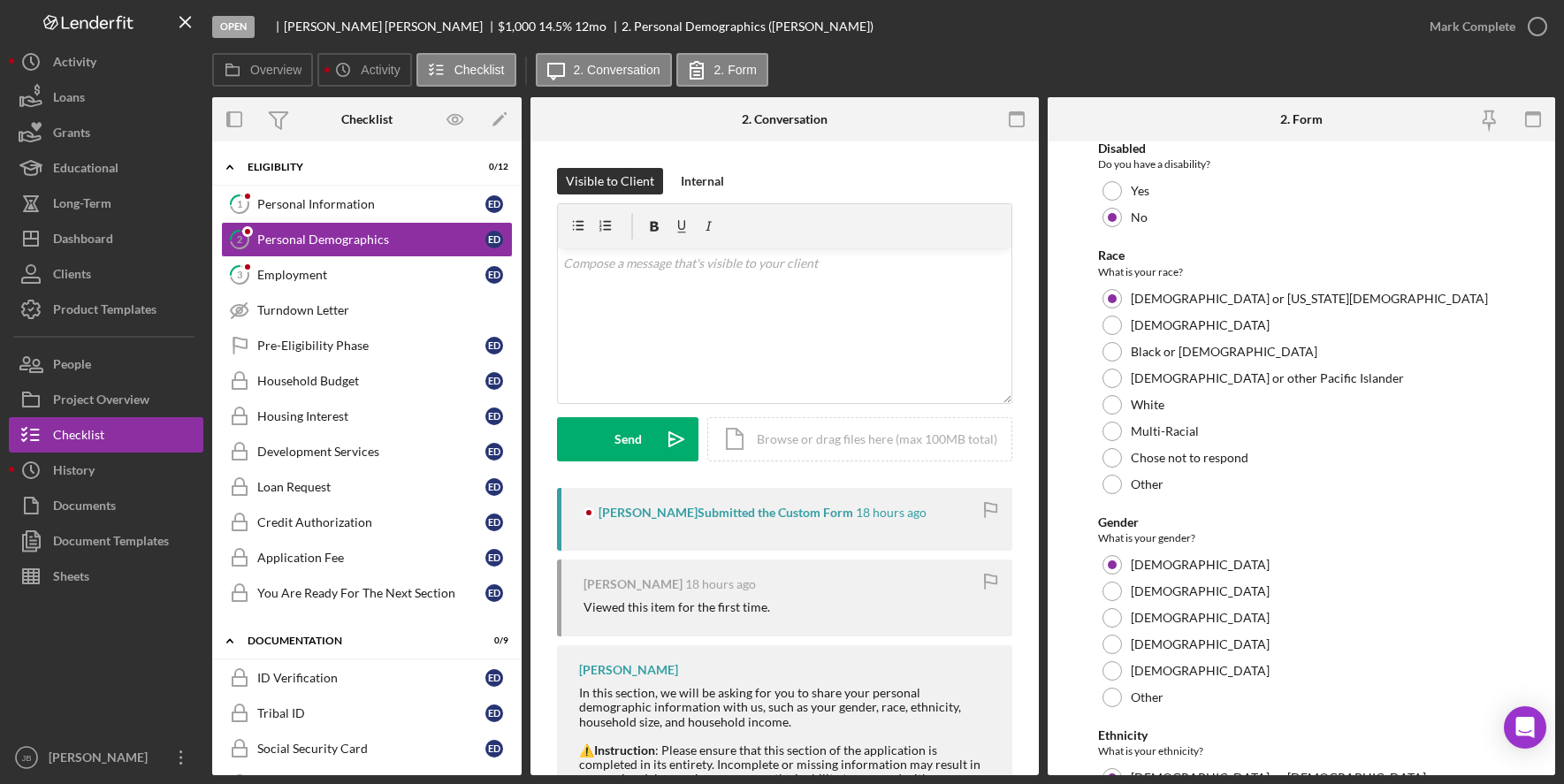
scroll to position [291, 0]
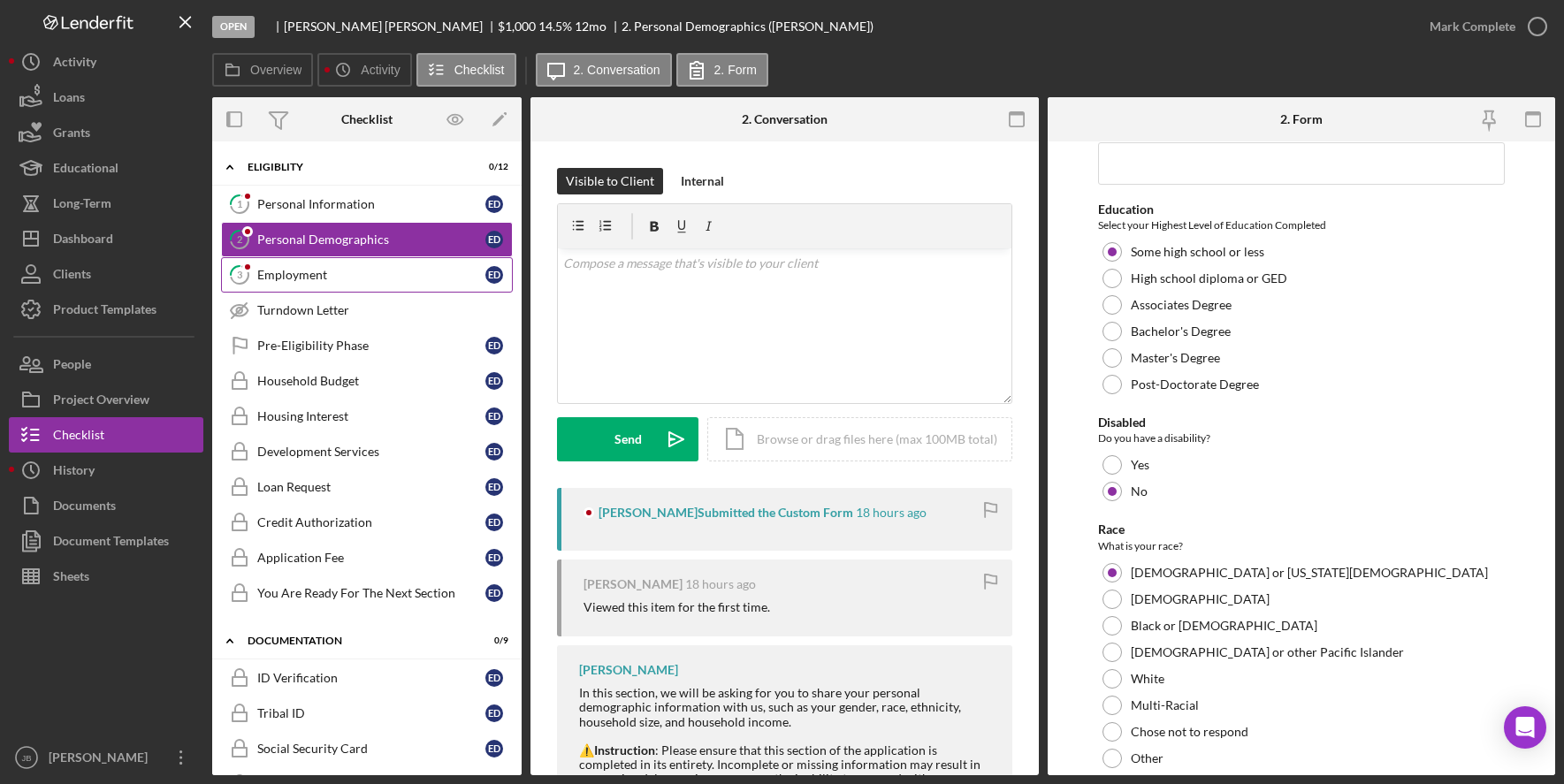
click at [435, 268] on div "Employment" at bounding box center [371, 274] width 228 height 14
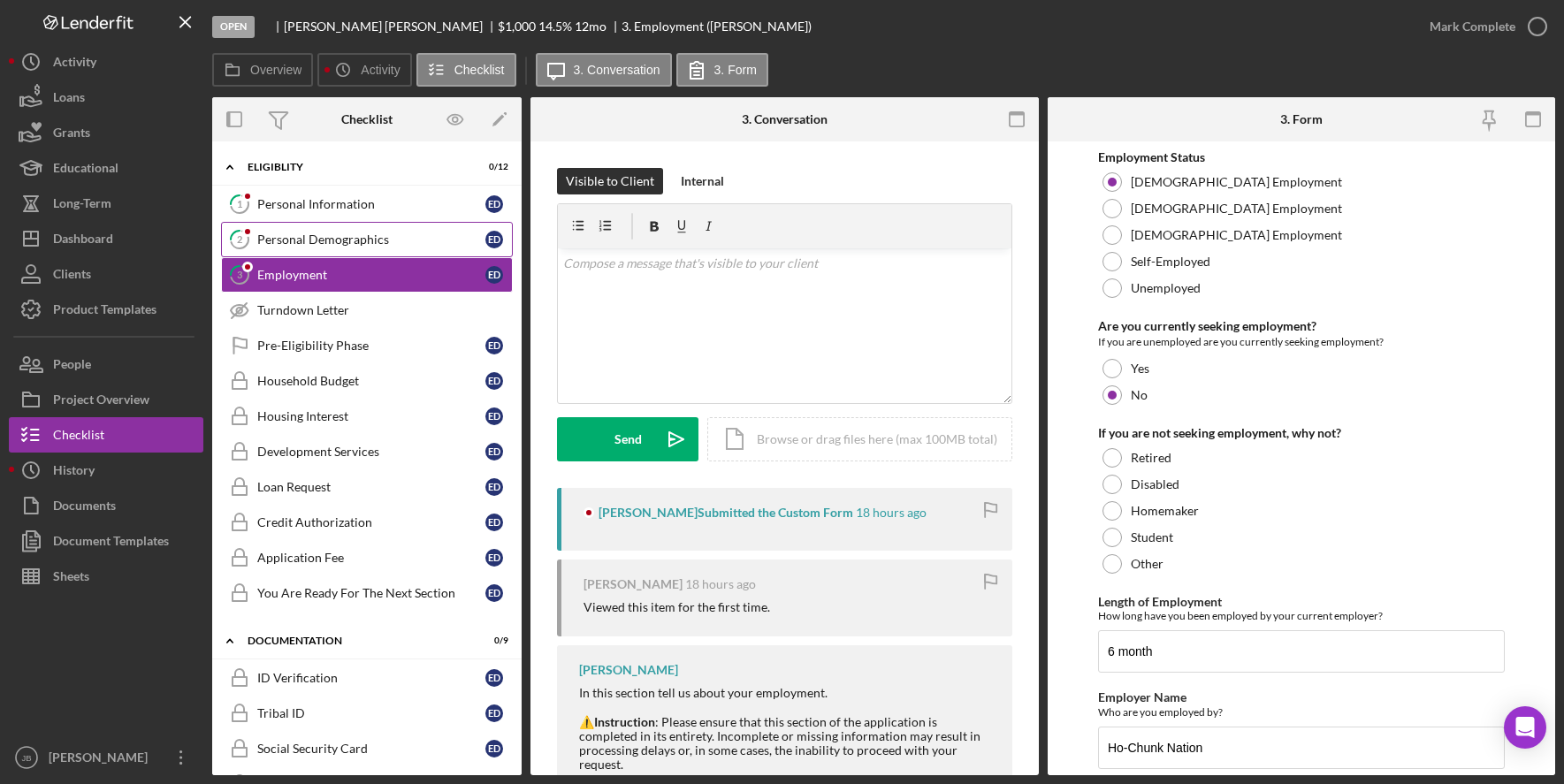
click at [386, 237] on div "Personal Demographics" at bounding box center [371, 239] width 228 height 14
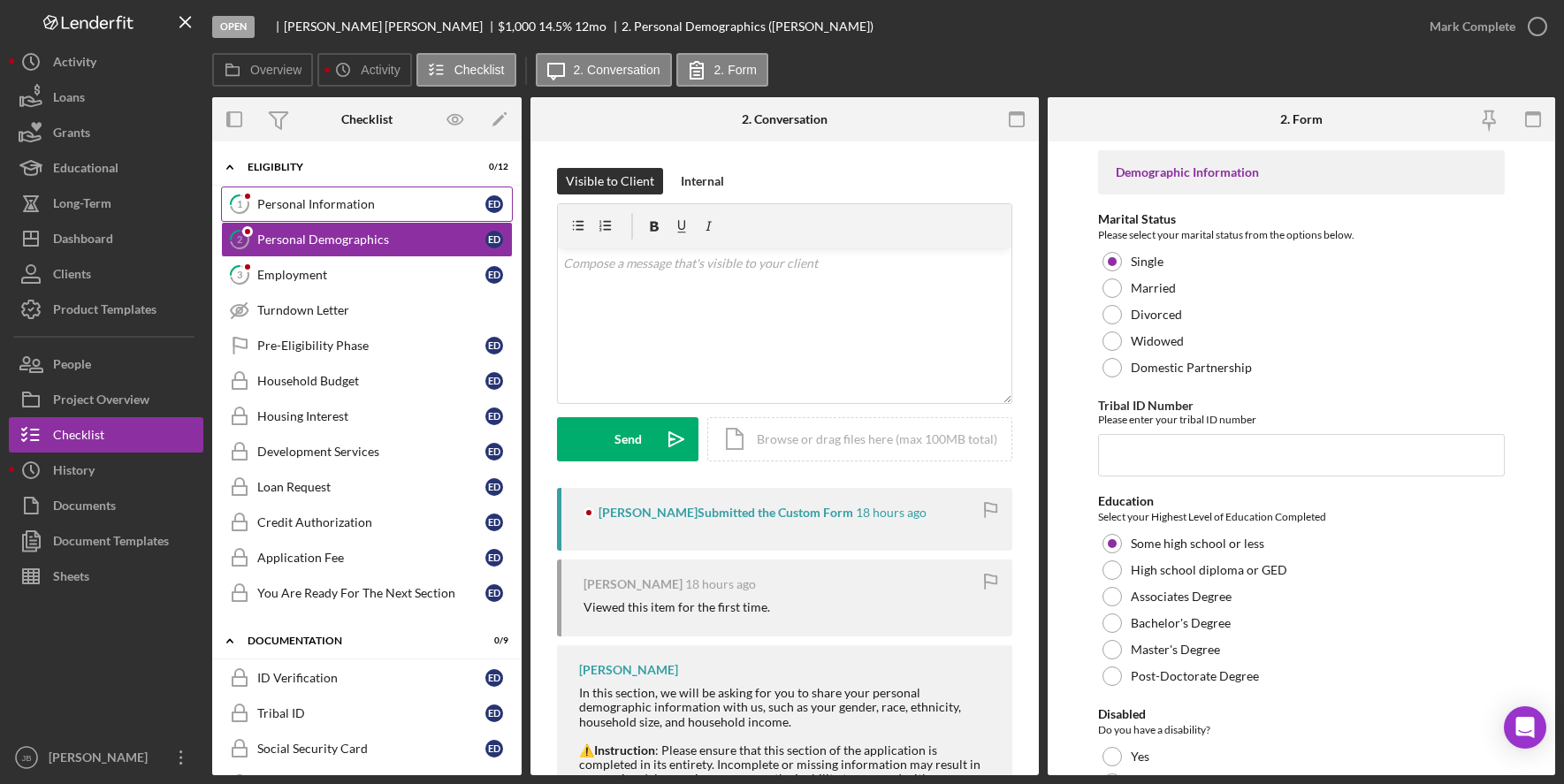
click at [377, 208] on div "Personal Information" at bounding box center [371, 204] width 228 height 14
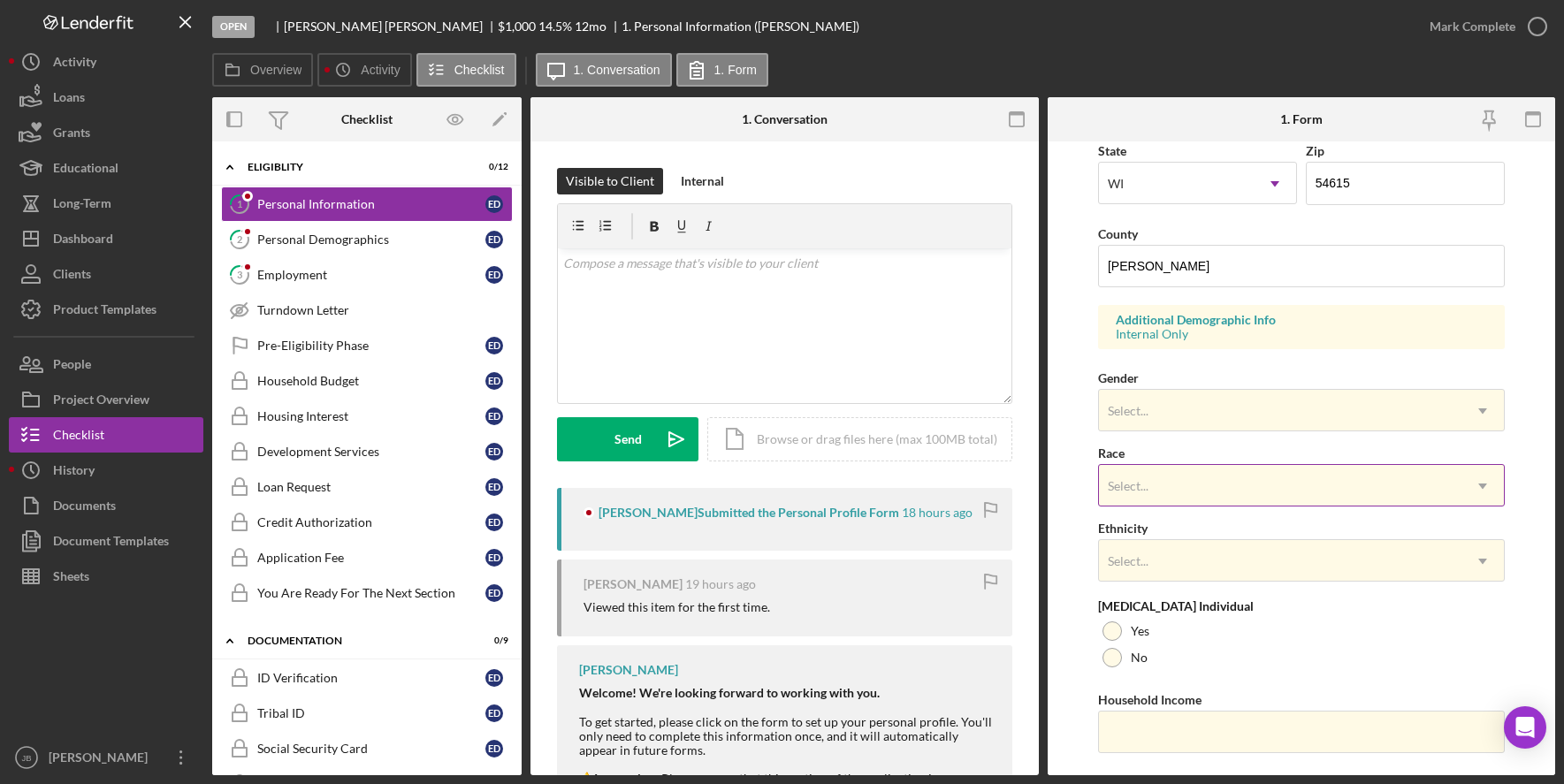
scroll to position [530, 0]
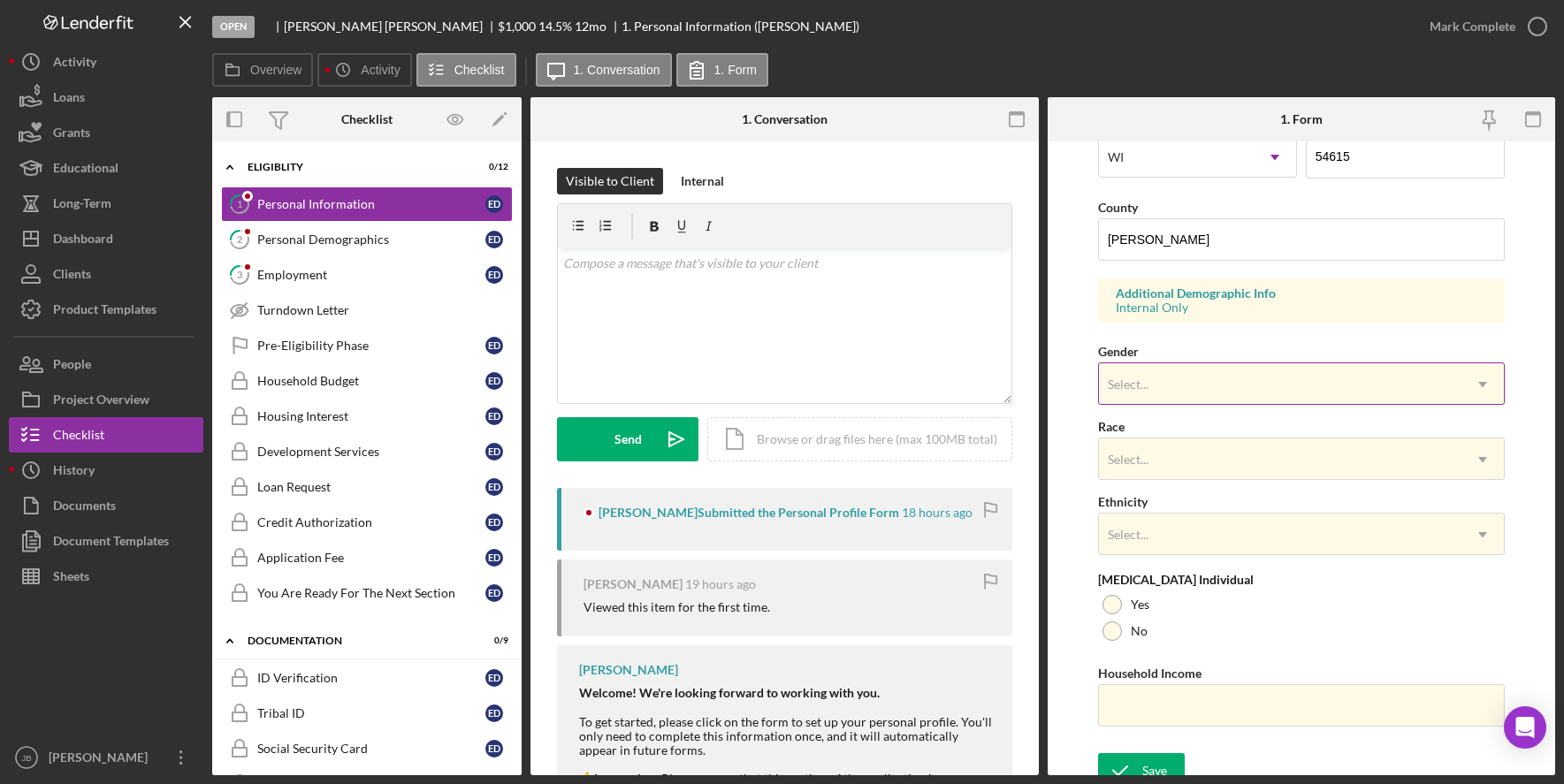
click at [1242, 390] on div "Select..." at bounding box center [1279, 384] width 363 height 41
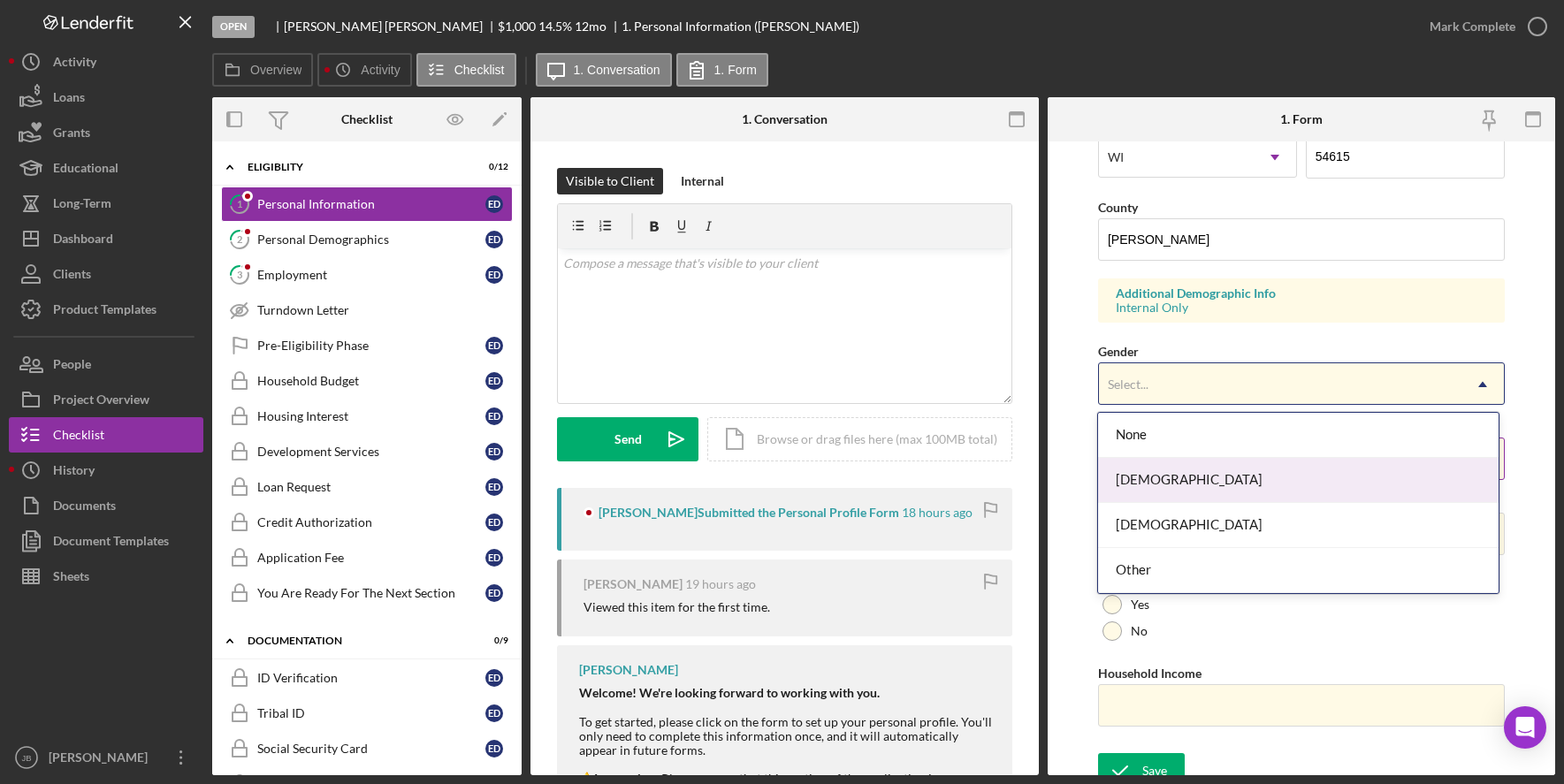
click at [1221, 476] on div "[DEMOGRAPHIC_DATA]" at bounding box center [1297, 480] width 401 height 45
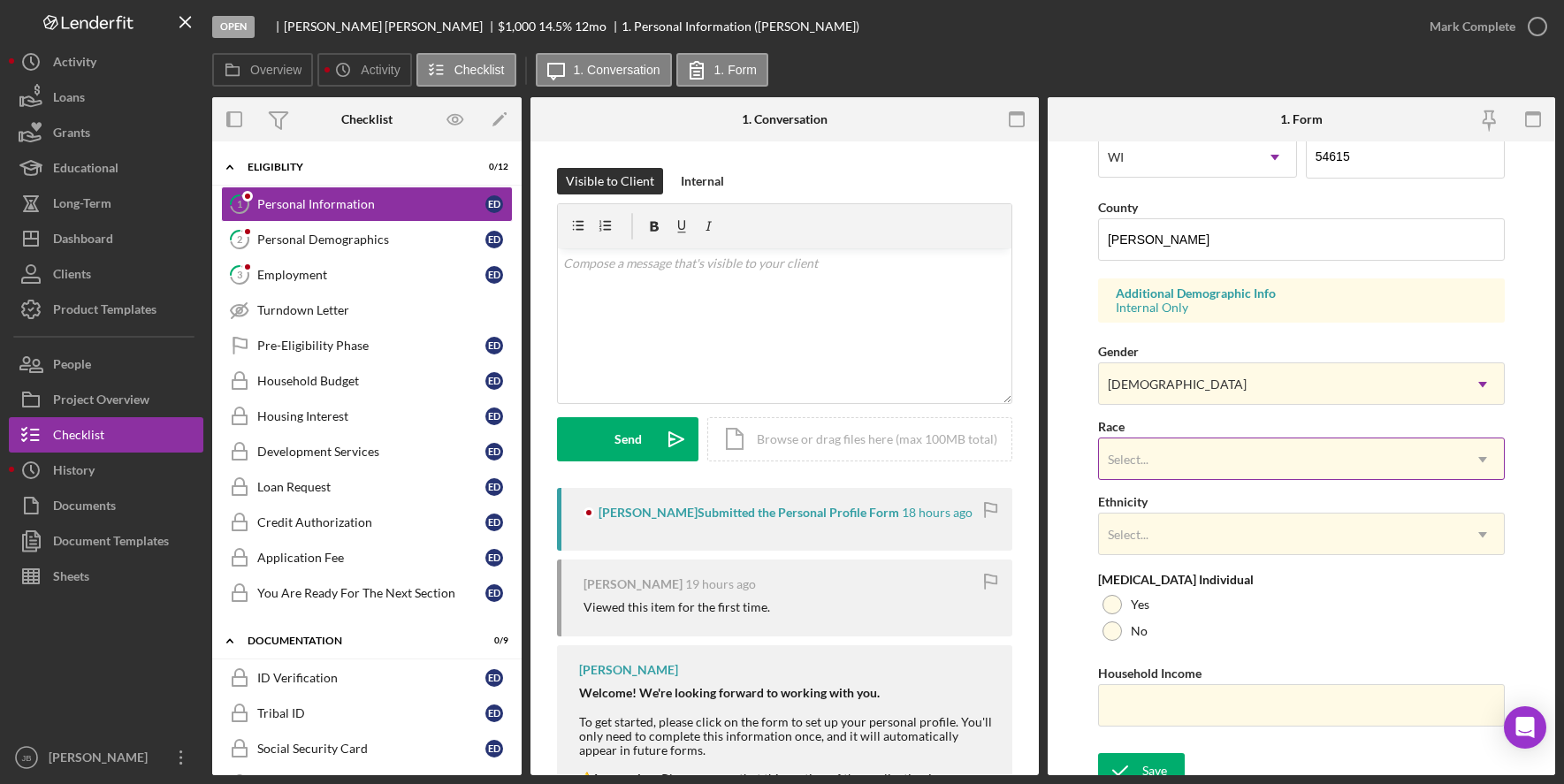
click at [1277, 475] on div "Select..." at bounding box center [1279, 460] width 363 height 41
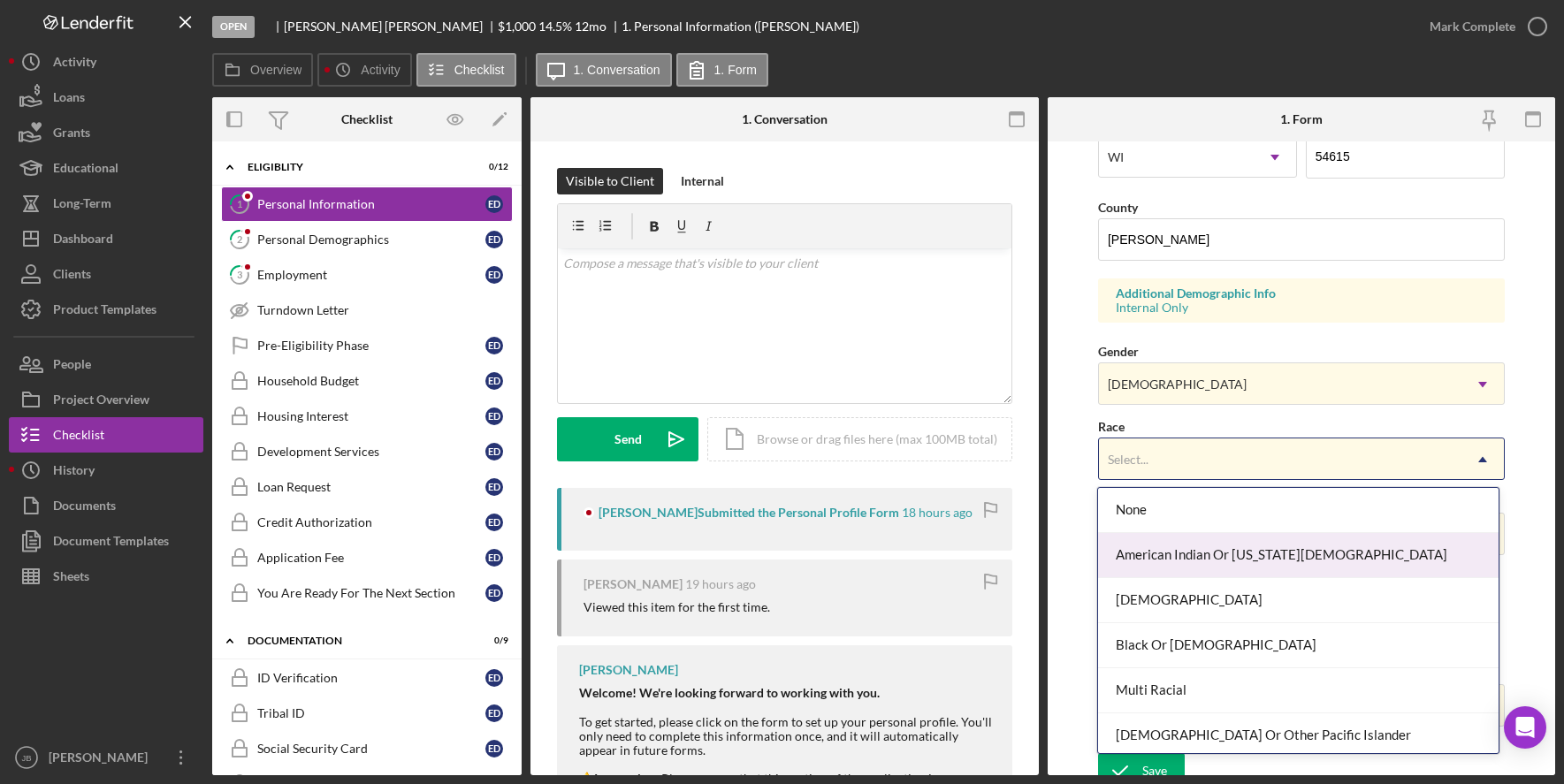
click at [1286, 543] on div "American Indian Or [US_STATE][DEMOGRAPHIC_DATA]" at bounding box center [1297, 555] width 401 height 45
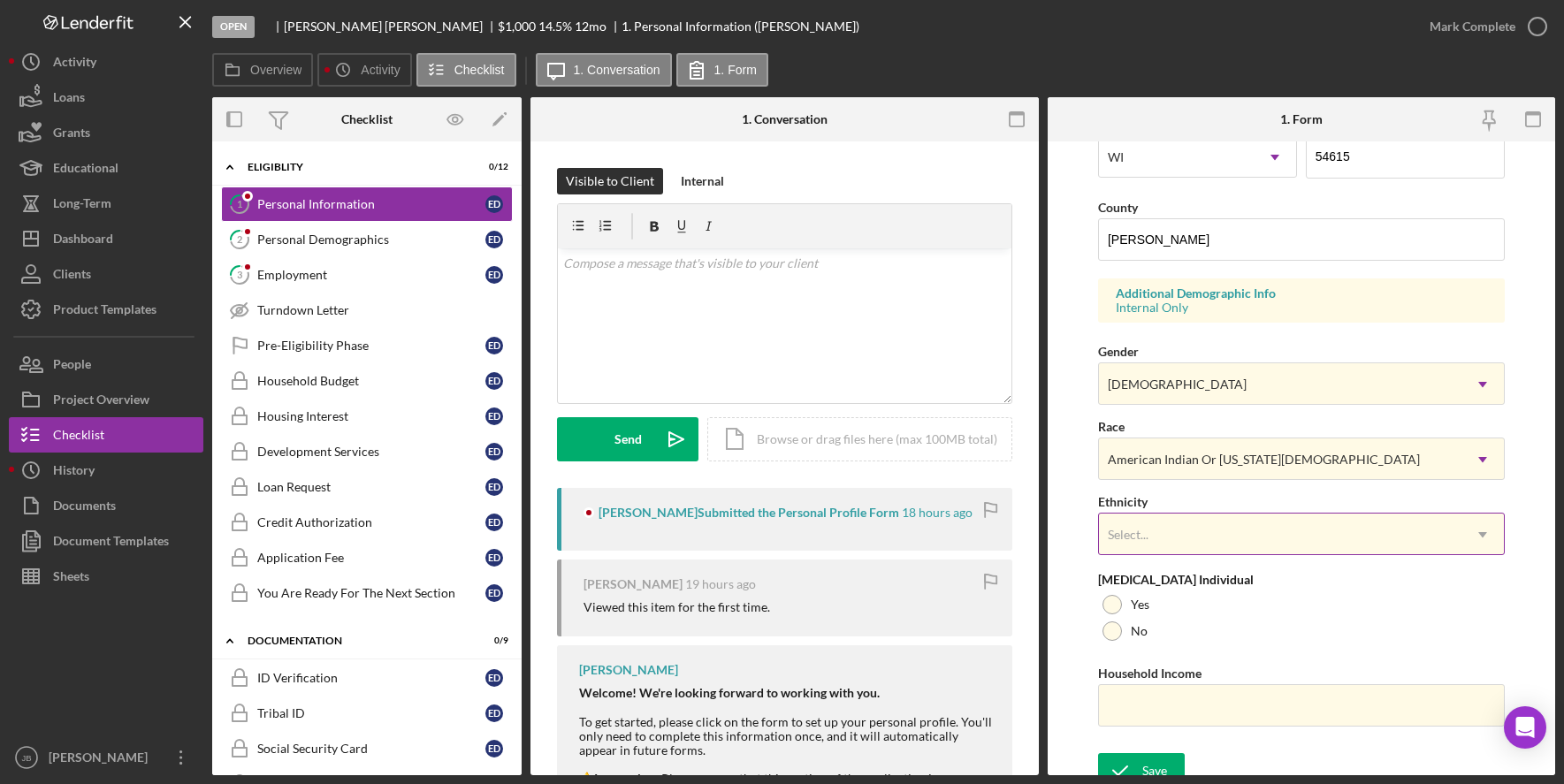
click at [1269, 538] on div "Select..." at bounding box center [1279, 535] width 363 height 41
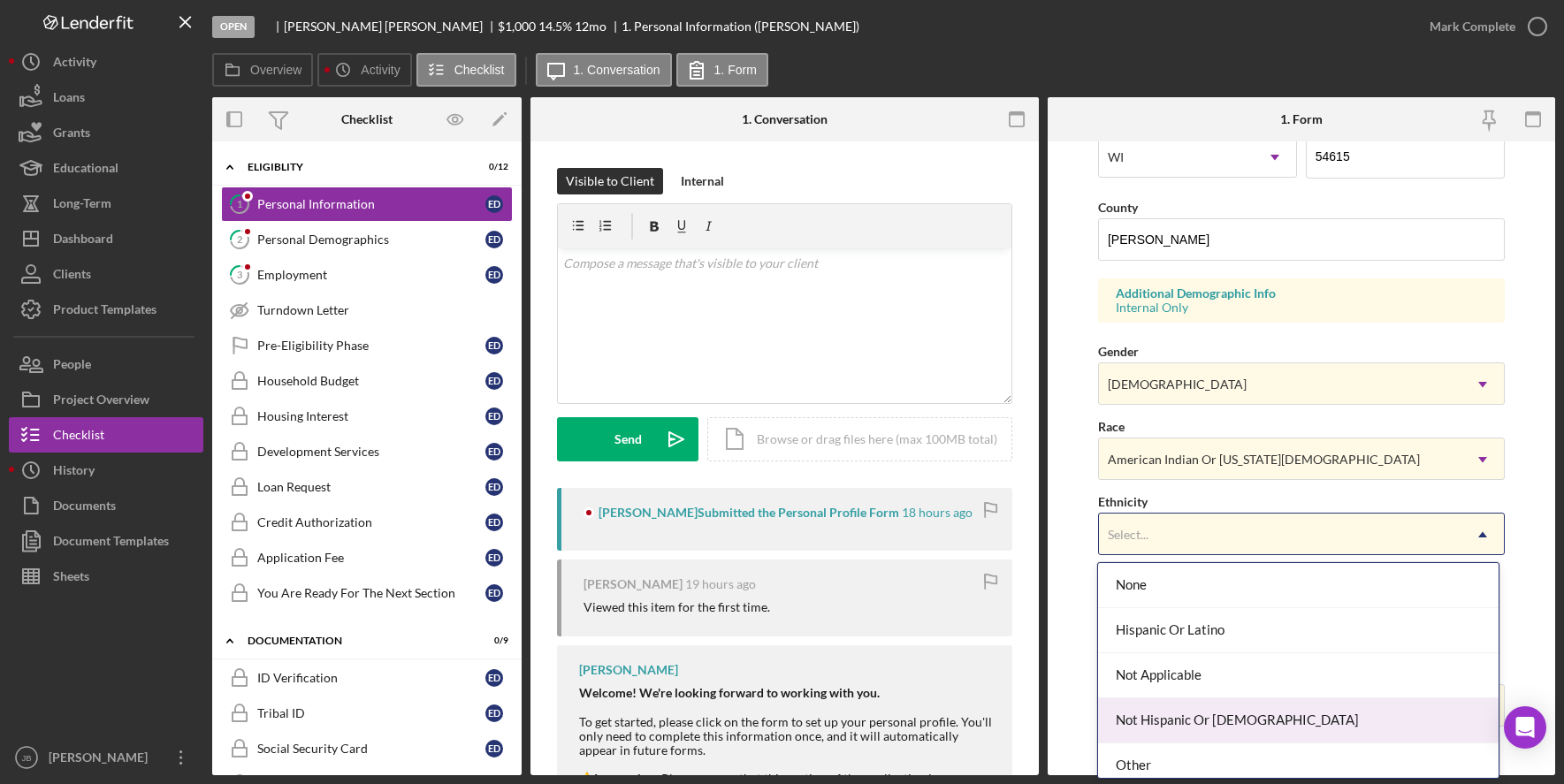
click at [1282, 722] on div "Not Hispanic Or [DEMOGRAPHIC_DATA]" at bounding box center [1297, 720] width 401 height 45
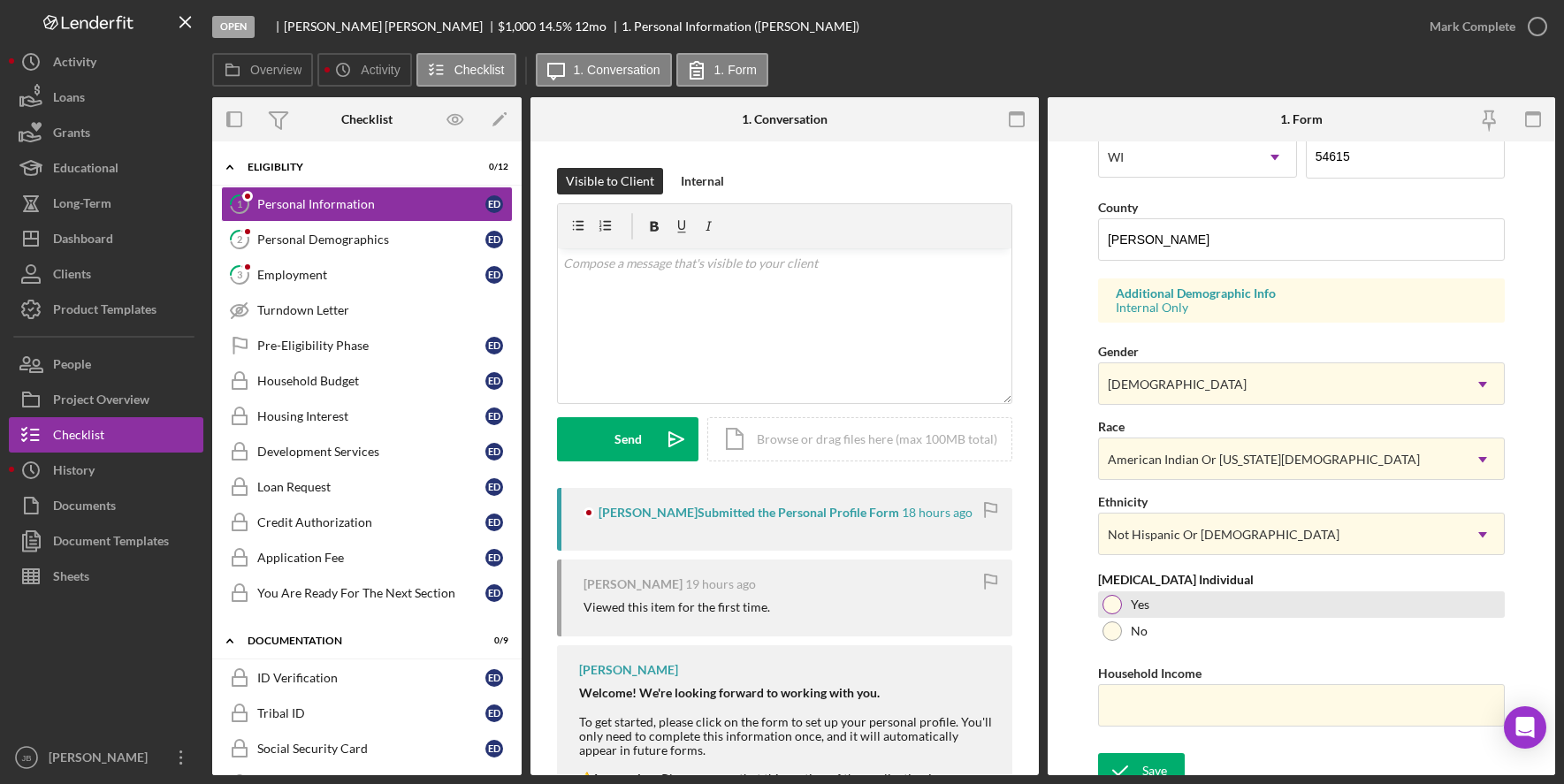
click at [1121, 609] on div "Yes" at bounding box center [1300, 604] width 406 height 27
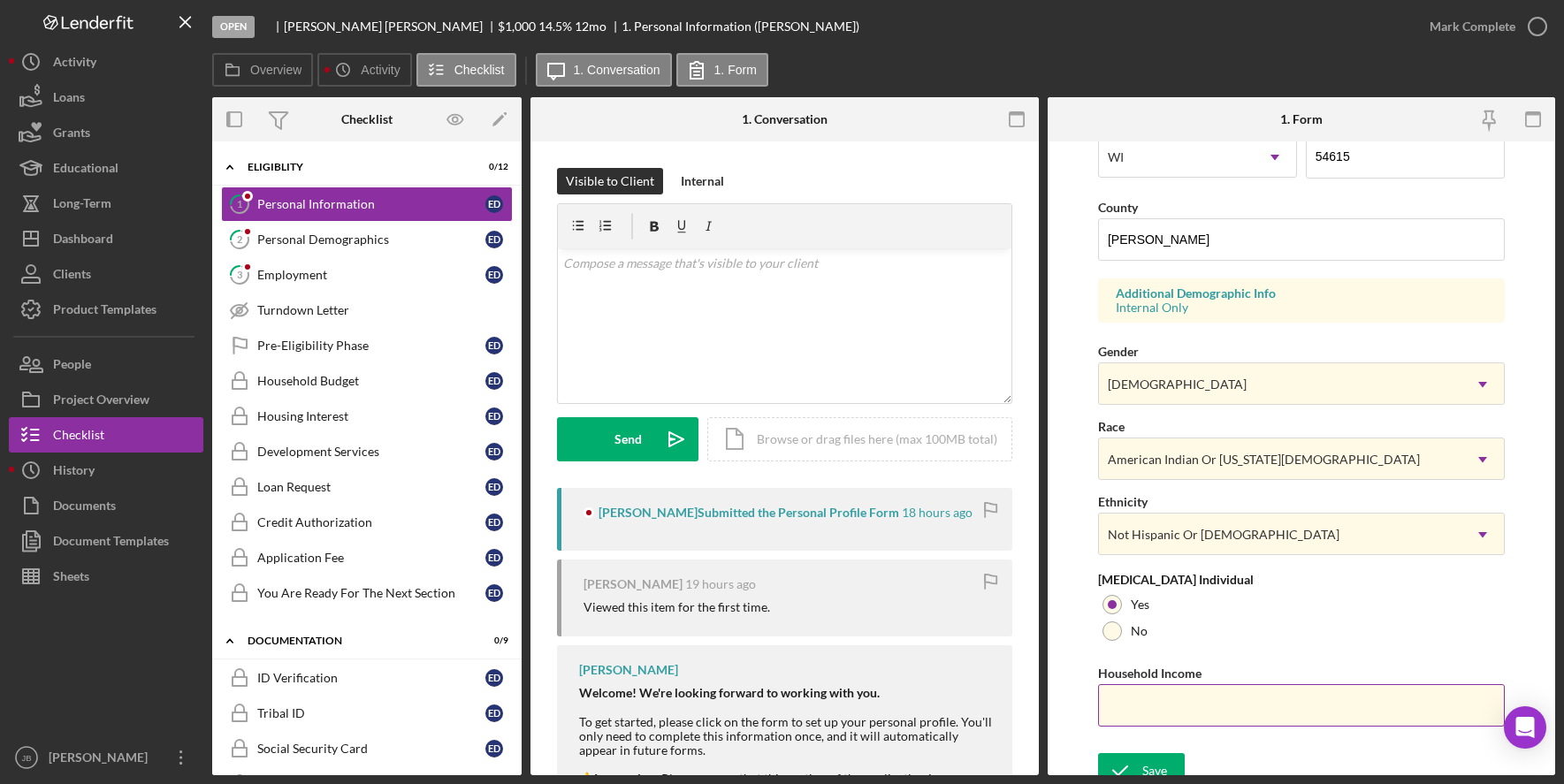
click at [1188, 713] on input "Household Income" at bounding box center [1300, 705] width 406 height 43
click at [399, 251] on link "2 Personal Demographics E D" at bounding box center [366, 239] width 291 height 35
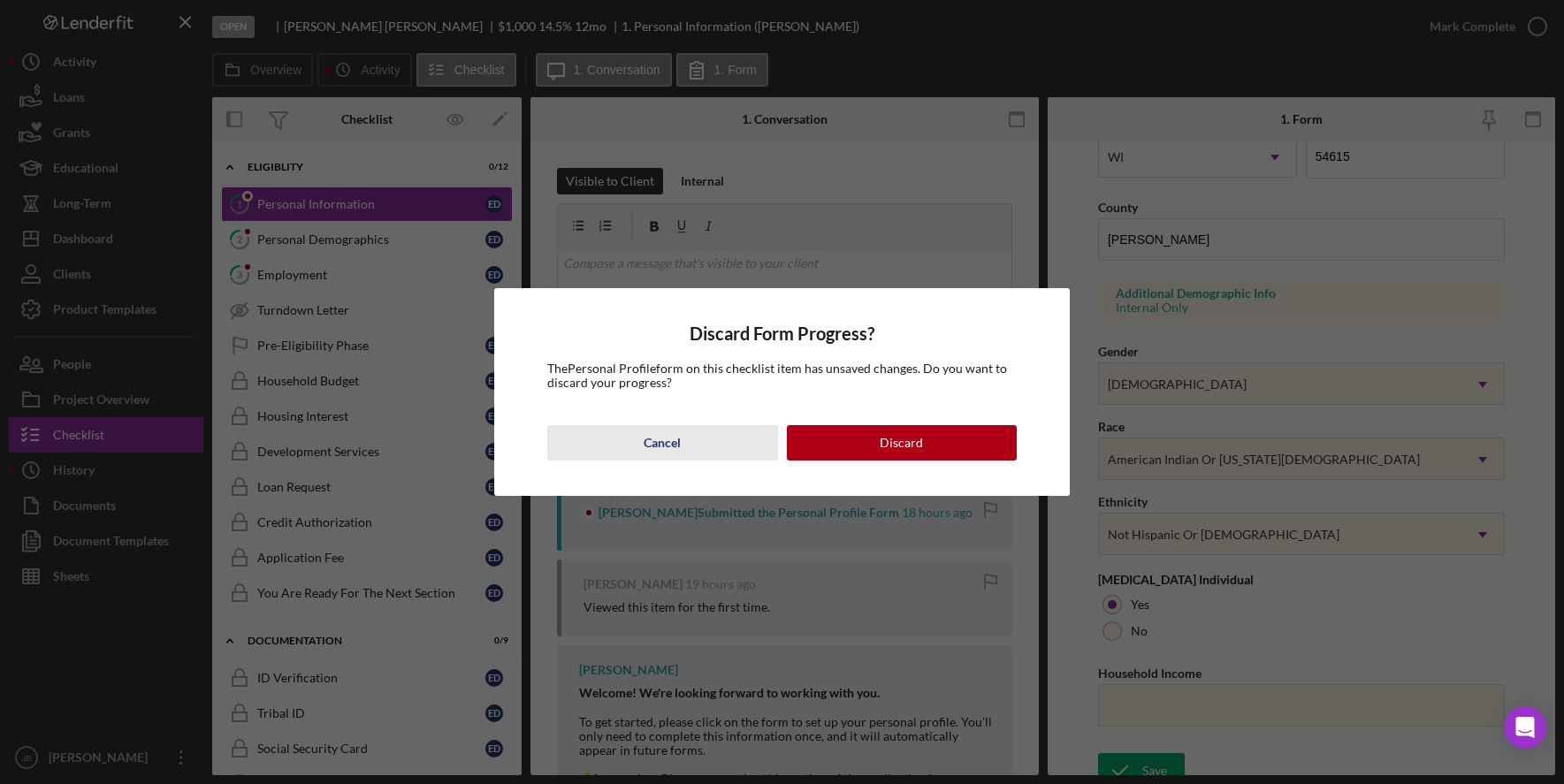
click at [699, 447] on button "Cancel" at bounding box center [662, 442] width 229 height 35
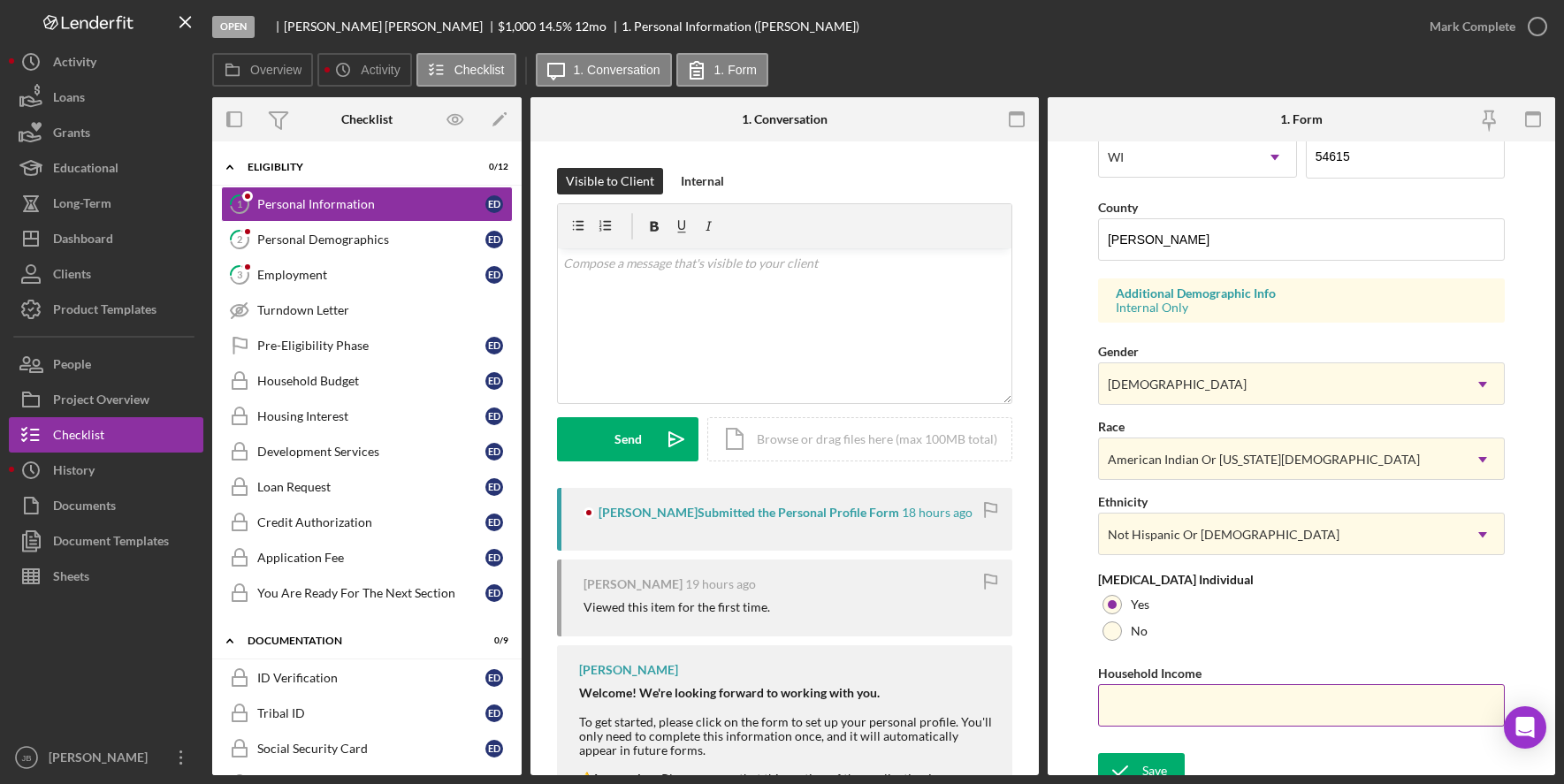
scroll to position [546, 0]
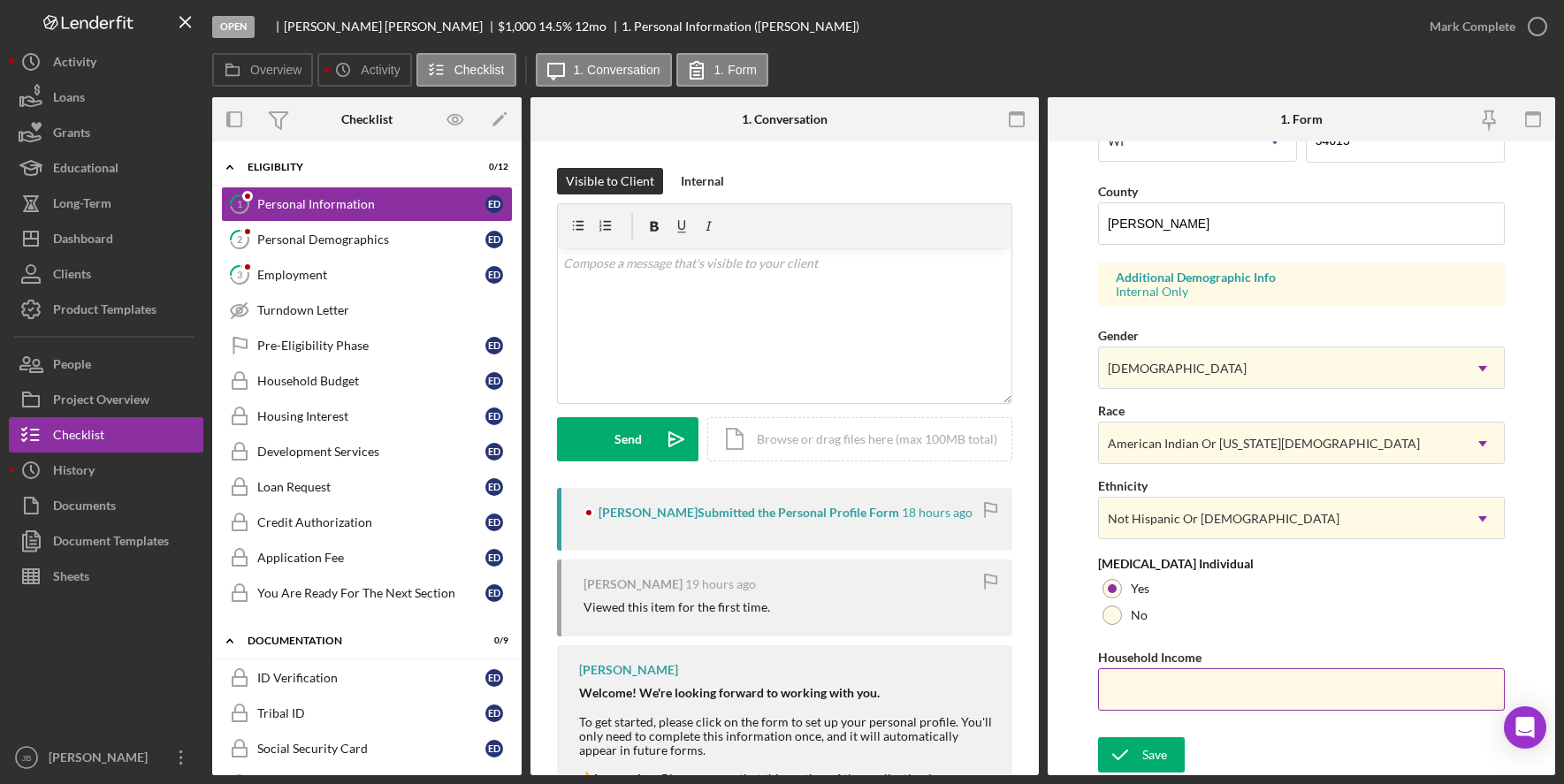
click at [1181, 690] on input "Household Income" at bounding box center [1300, 689] width 406 height 43
type input "$44,000"
drag, startPoint x: 1141, startPoint y: 746, endPoint x: 1110, endPoint y: 731, distance: 34.4
click at [1142, 746] on div "Save" at bounding box center [1155, 755] width 25 height 35
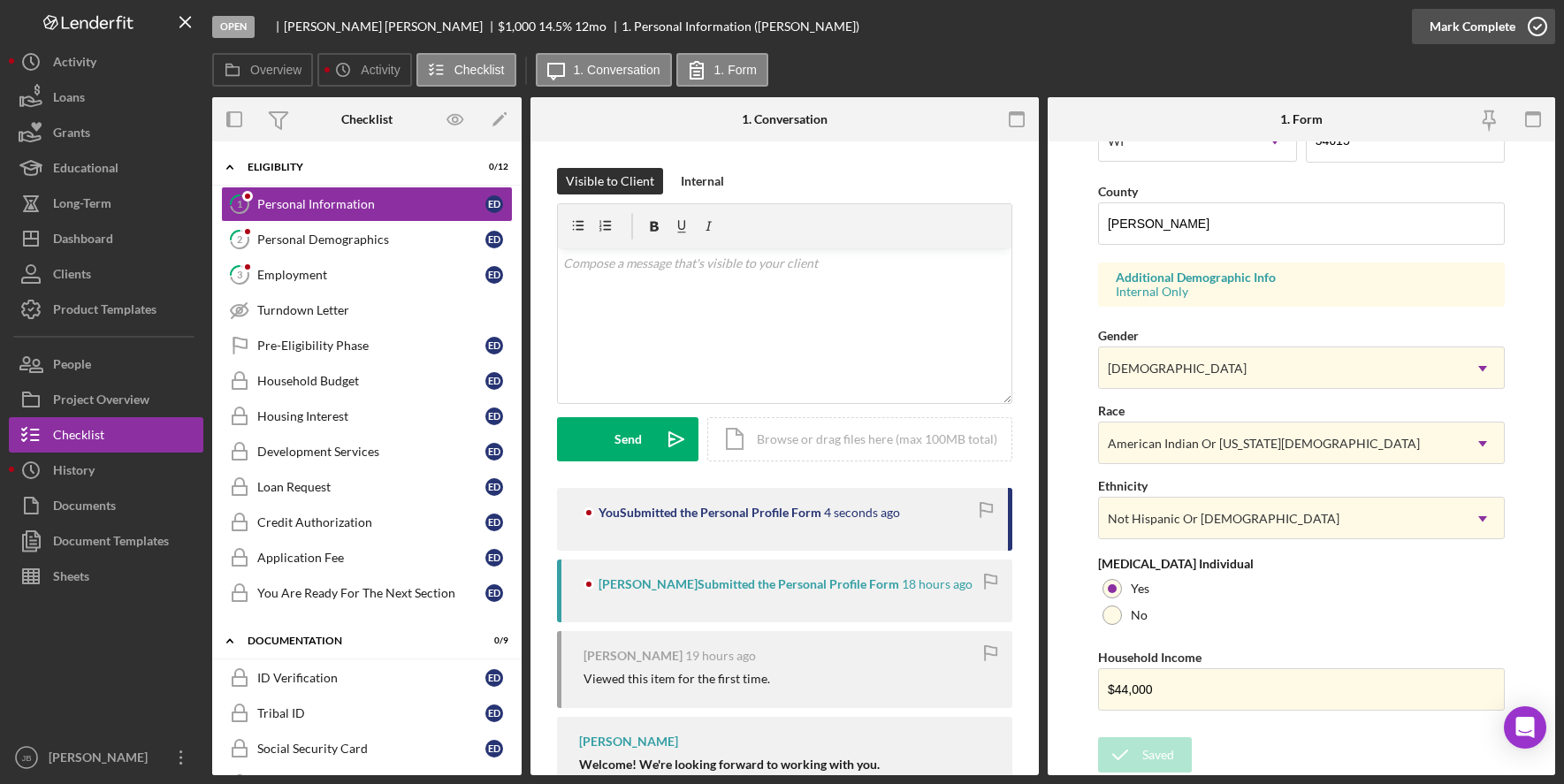
click at [1534, 24] on icon "button" at bounding box center [1537, 27] width 44 height 44
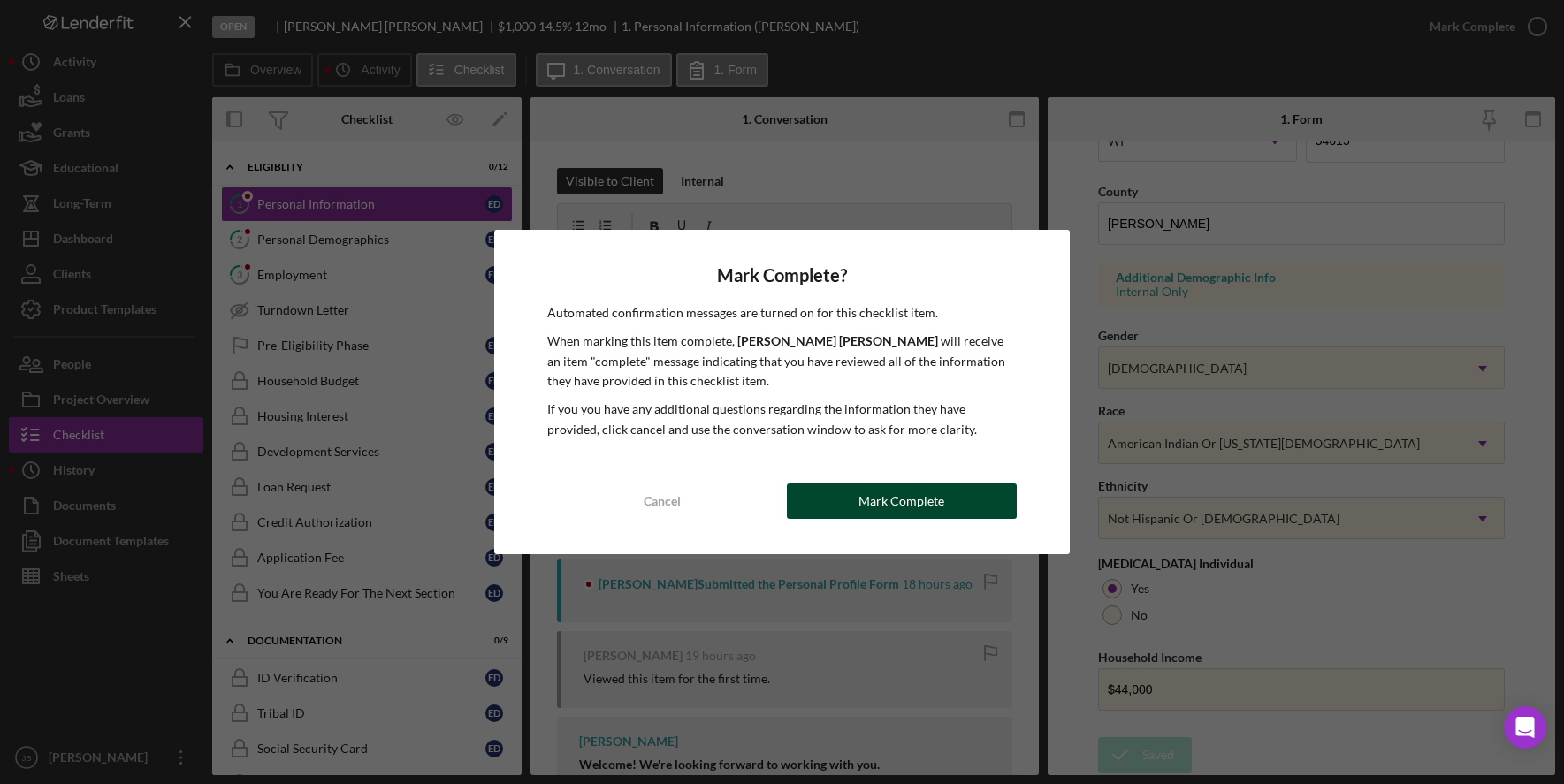
click at [974, 511] on button "Mark Complete" at bounding box center [901, 500] width 229 height 35
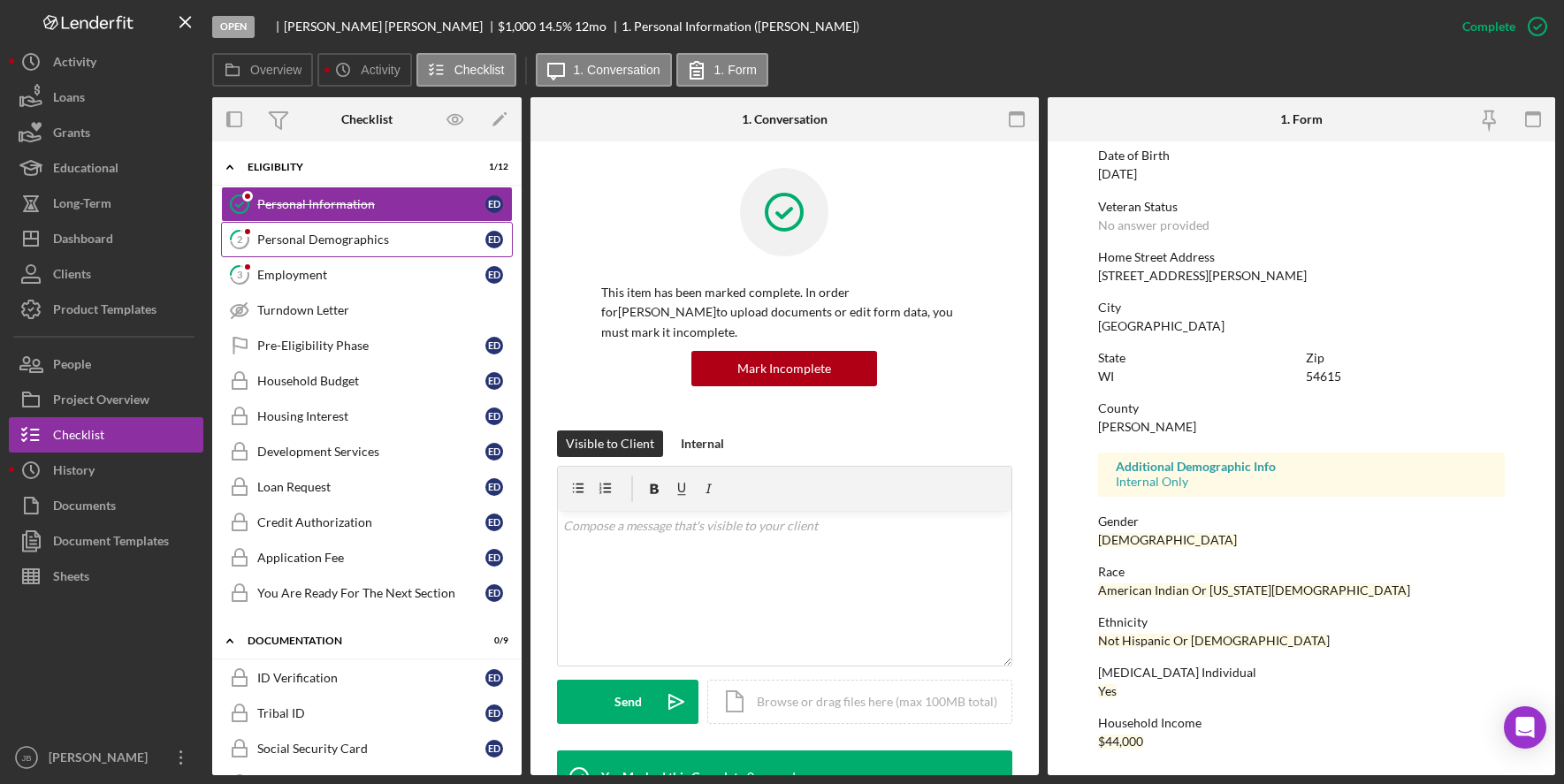
scroll to position [191, 0]
click at [406, 234] on div "Personal Demographics" at bounding box center [371, 239] width 228 height 14
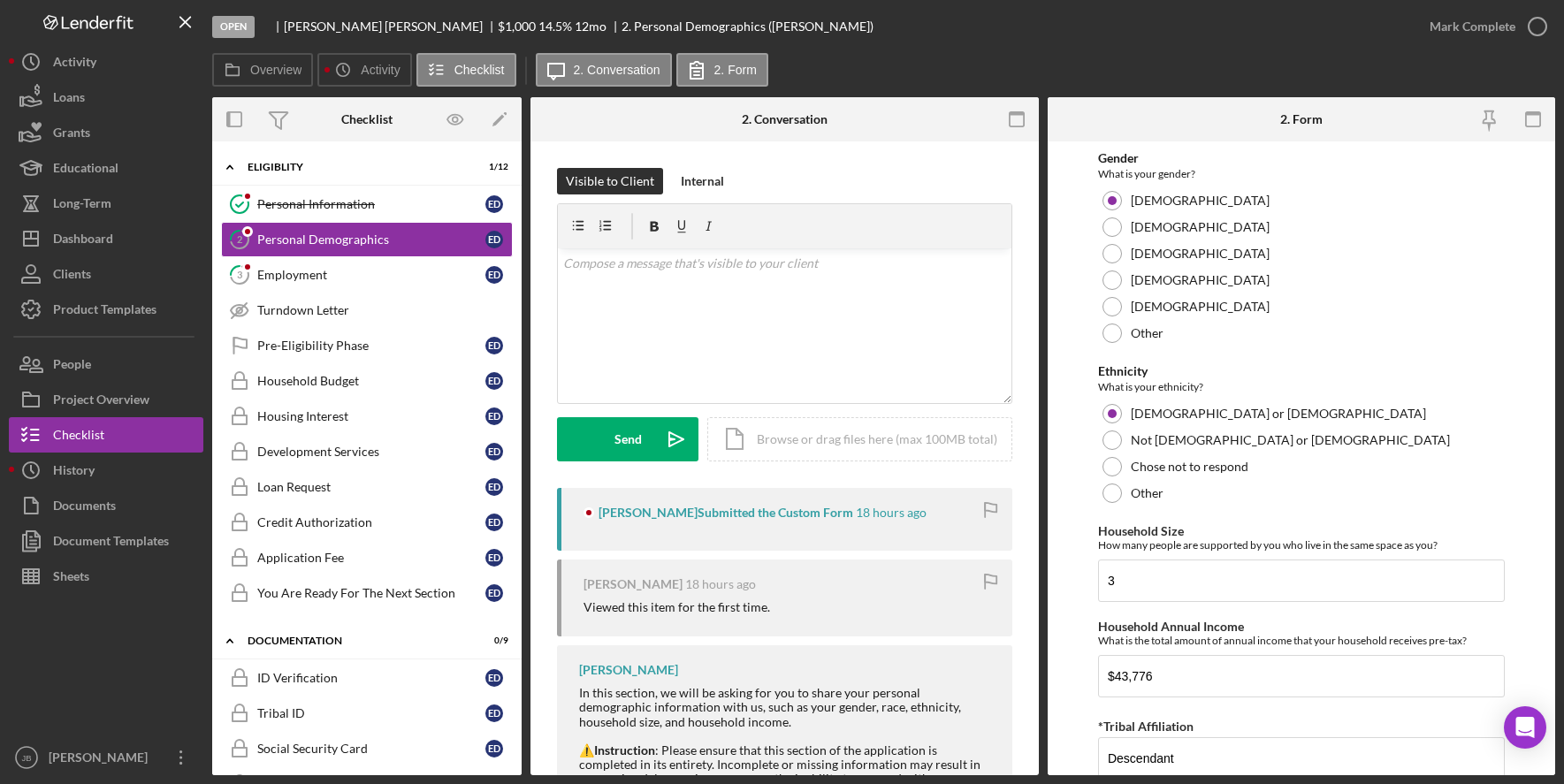
scroll to position [998, 0]
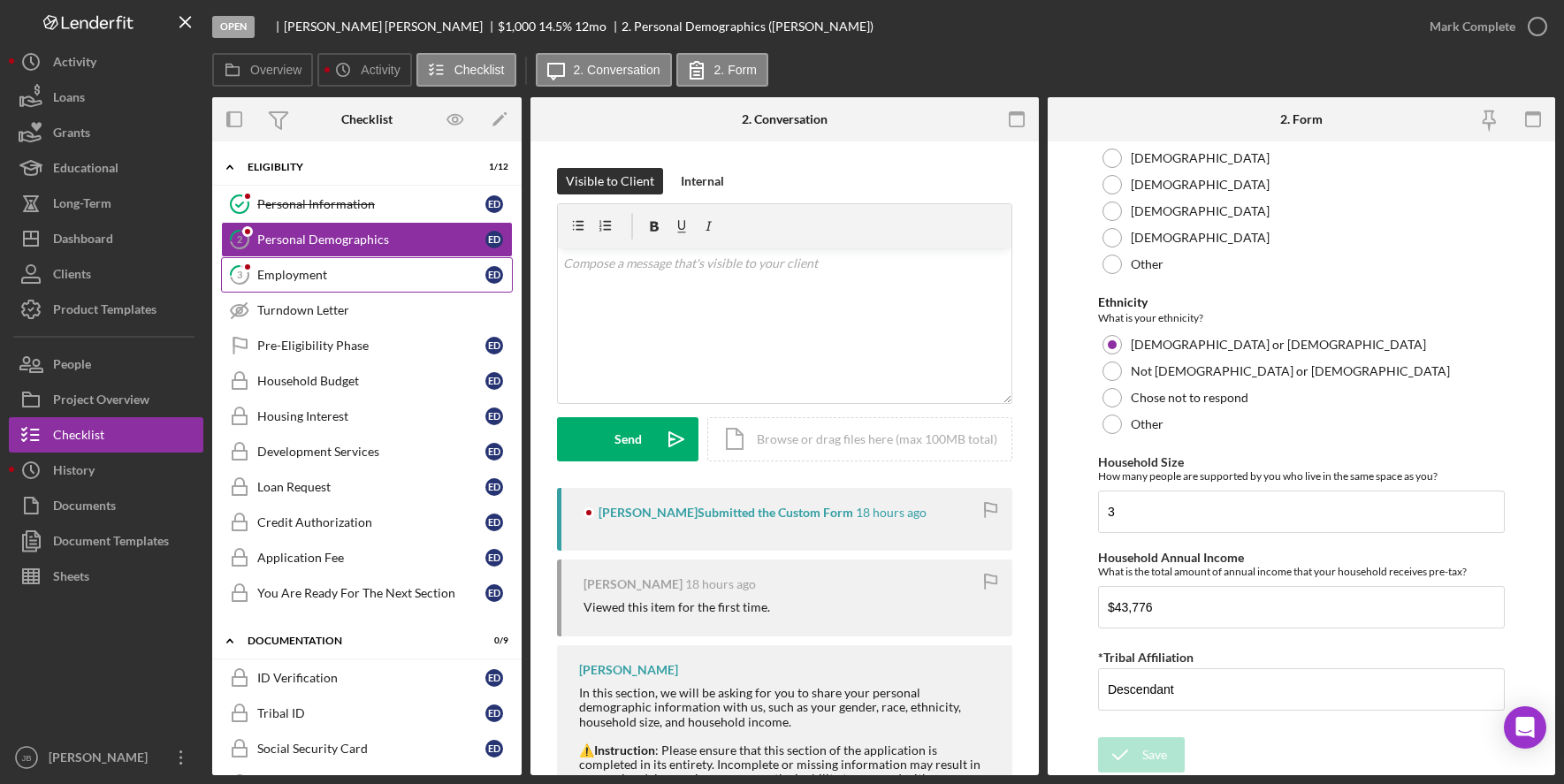
click at [435, 269] on div "Employment" at bounding box center [371, 274] width 228 height 14
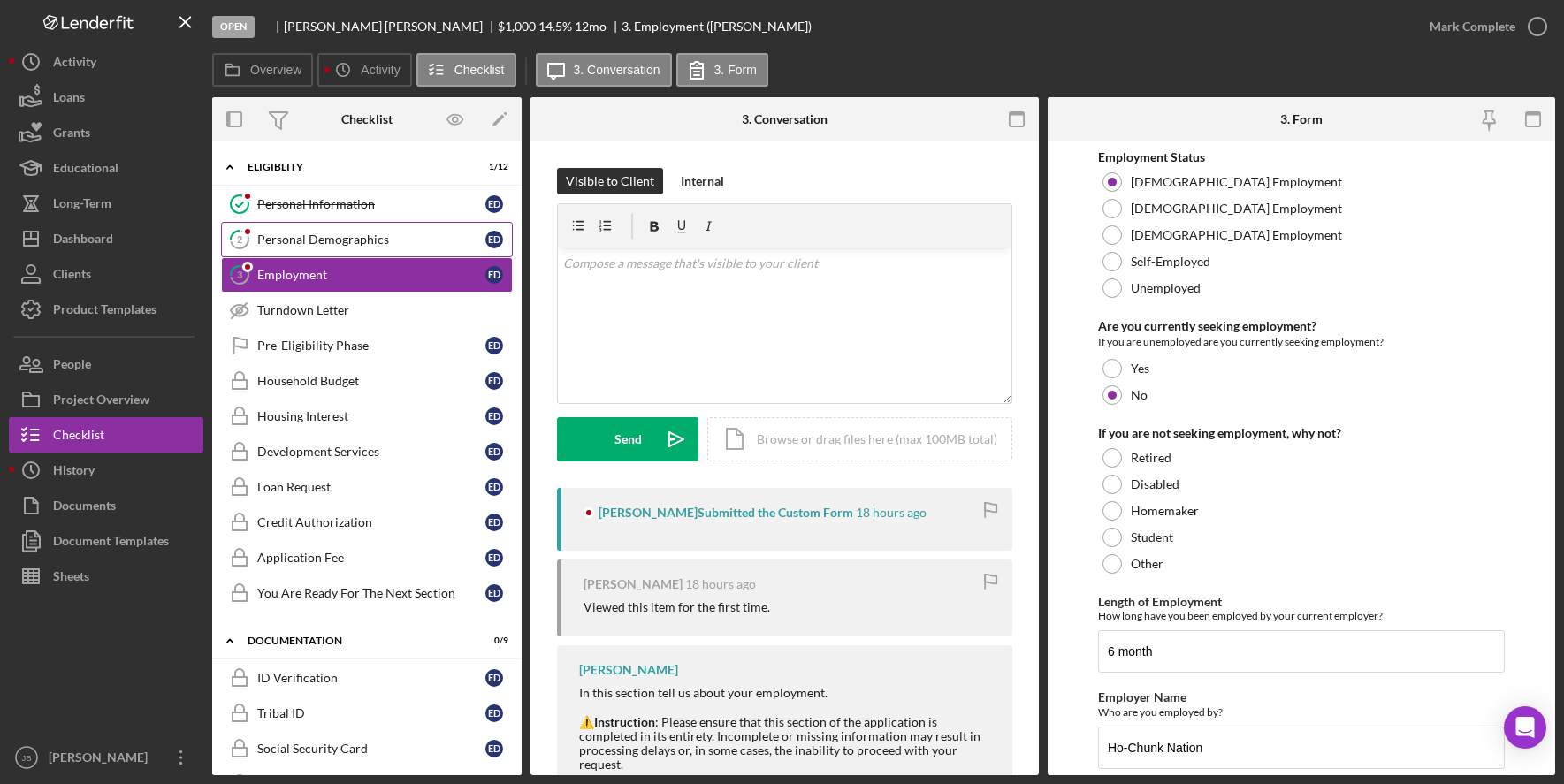
click at [412, 228] on link "2 Personal Demographics E D" at bounding box center [366, 239] width 291 height 35
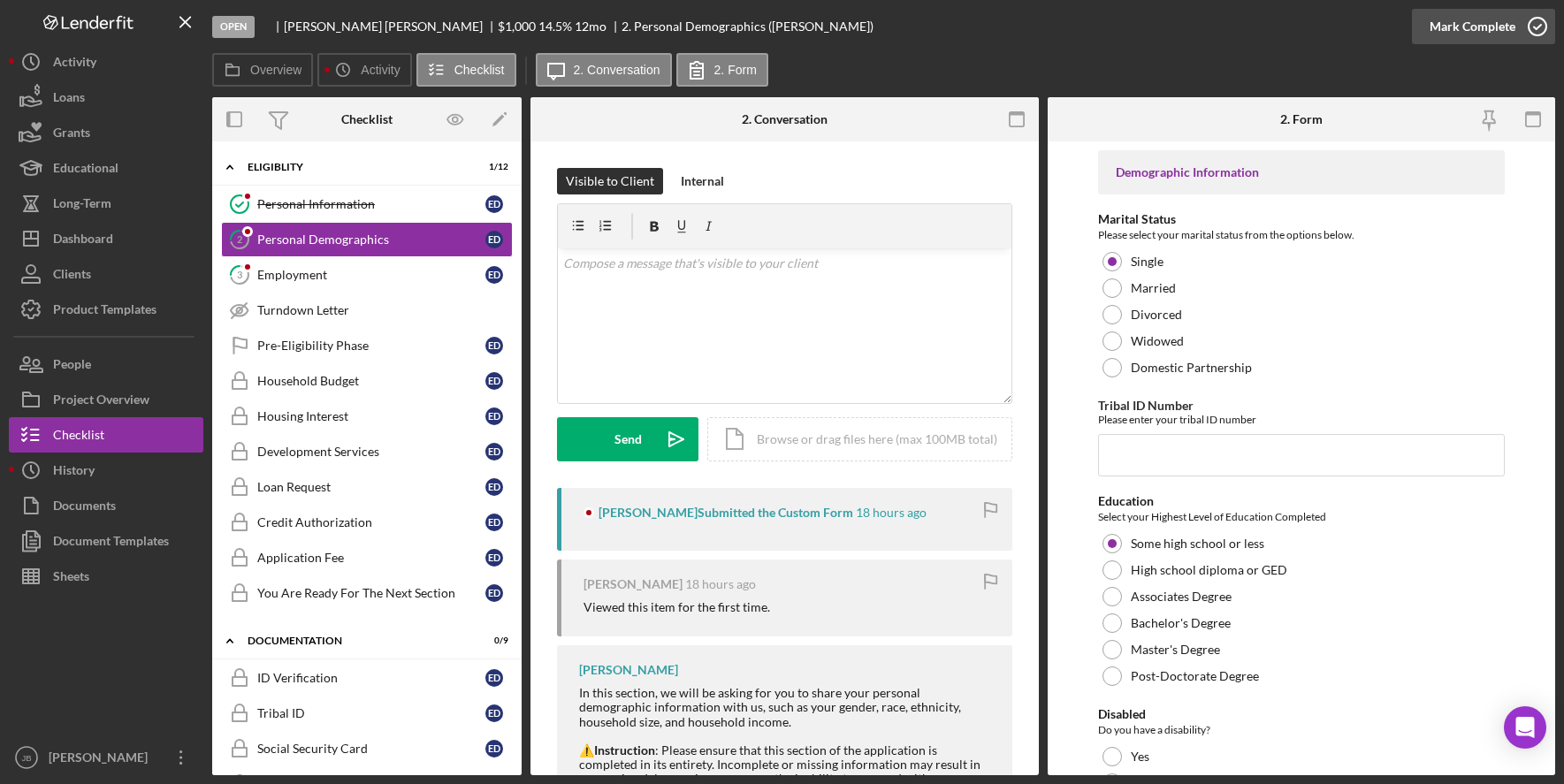
click at [1534, 10] on icon "button" at bounding box center [1537, 27] width 44 height 44
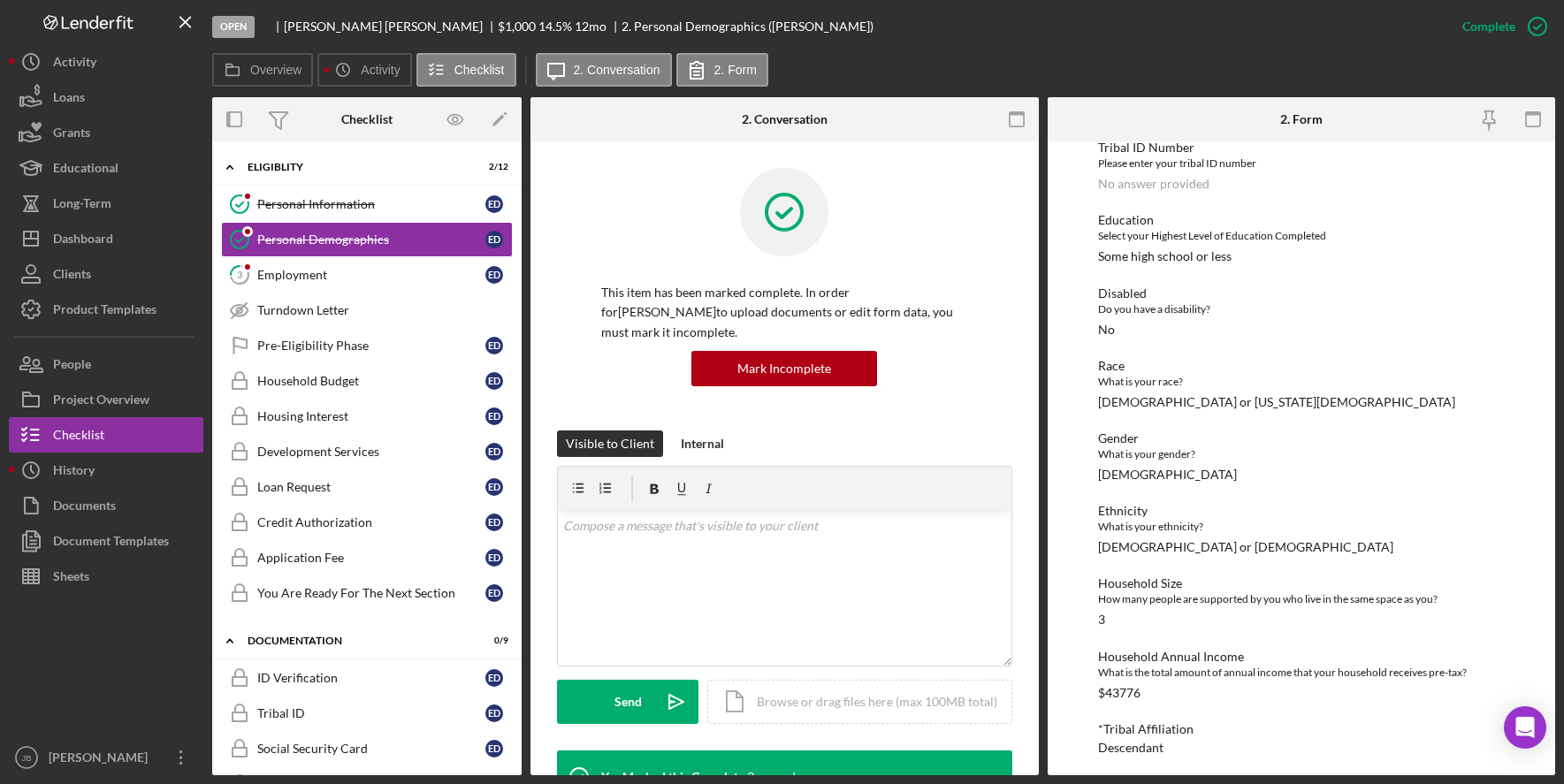
scroll to position [234, 0]
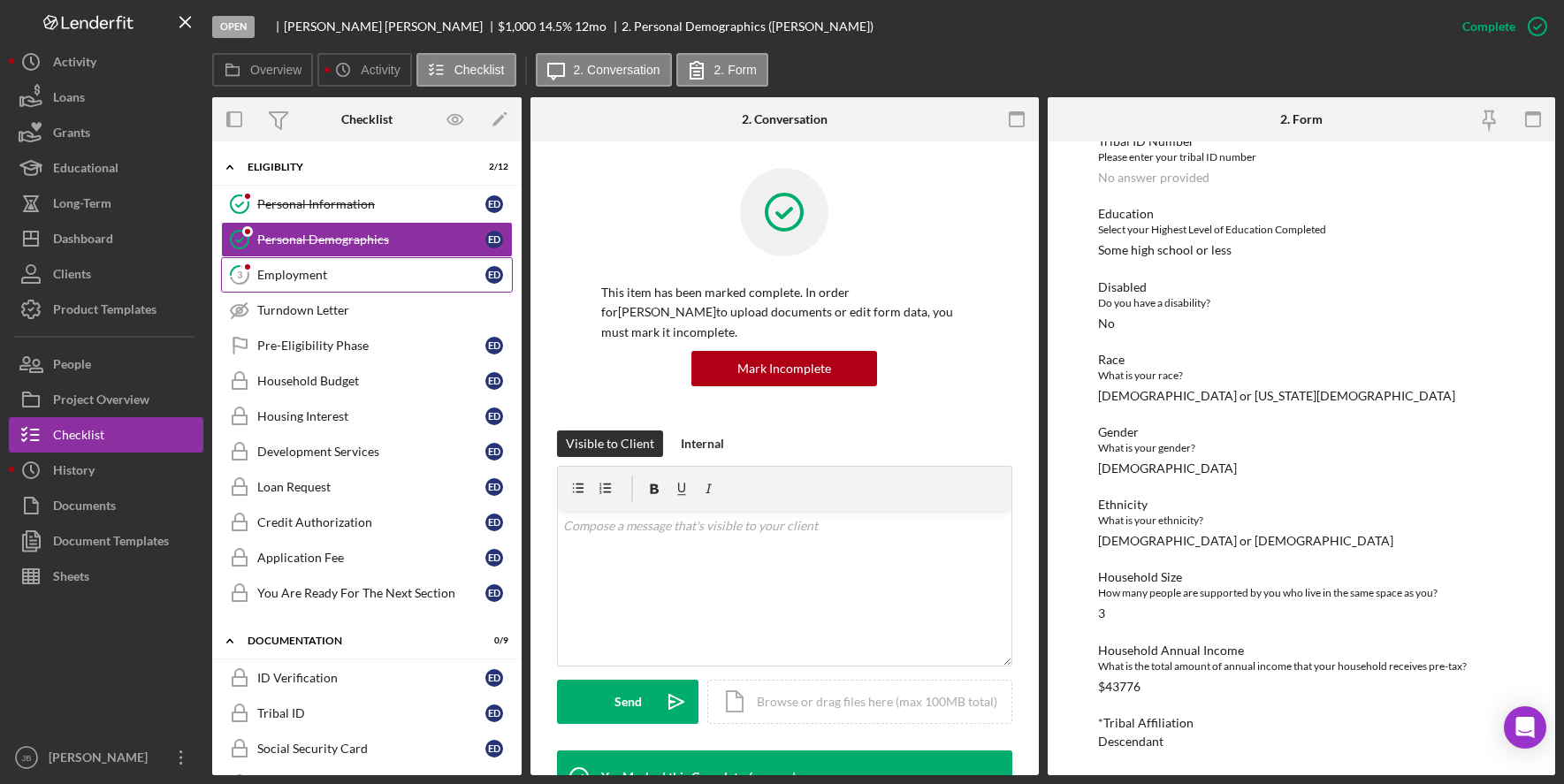
click at [406, 278] on div "Employment" at bounding box center [371, 274] width 228 height 14
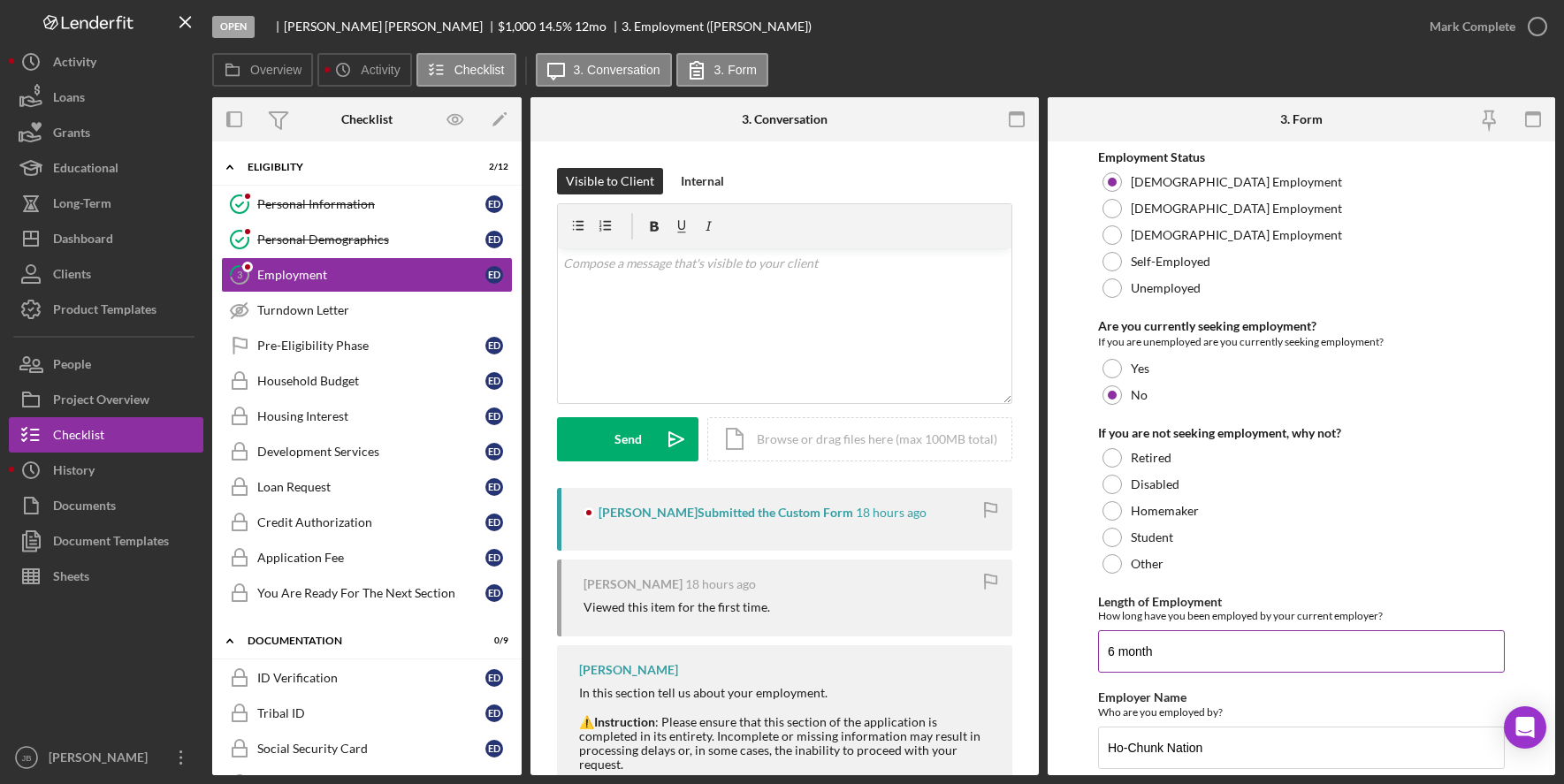
scroll to position [167, 0]
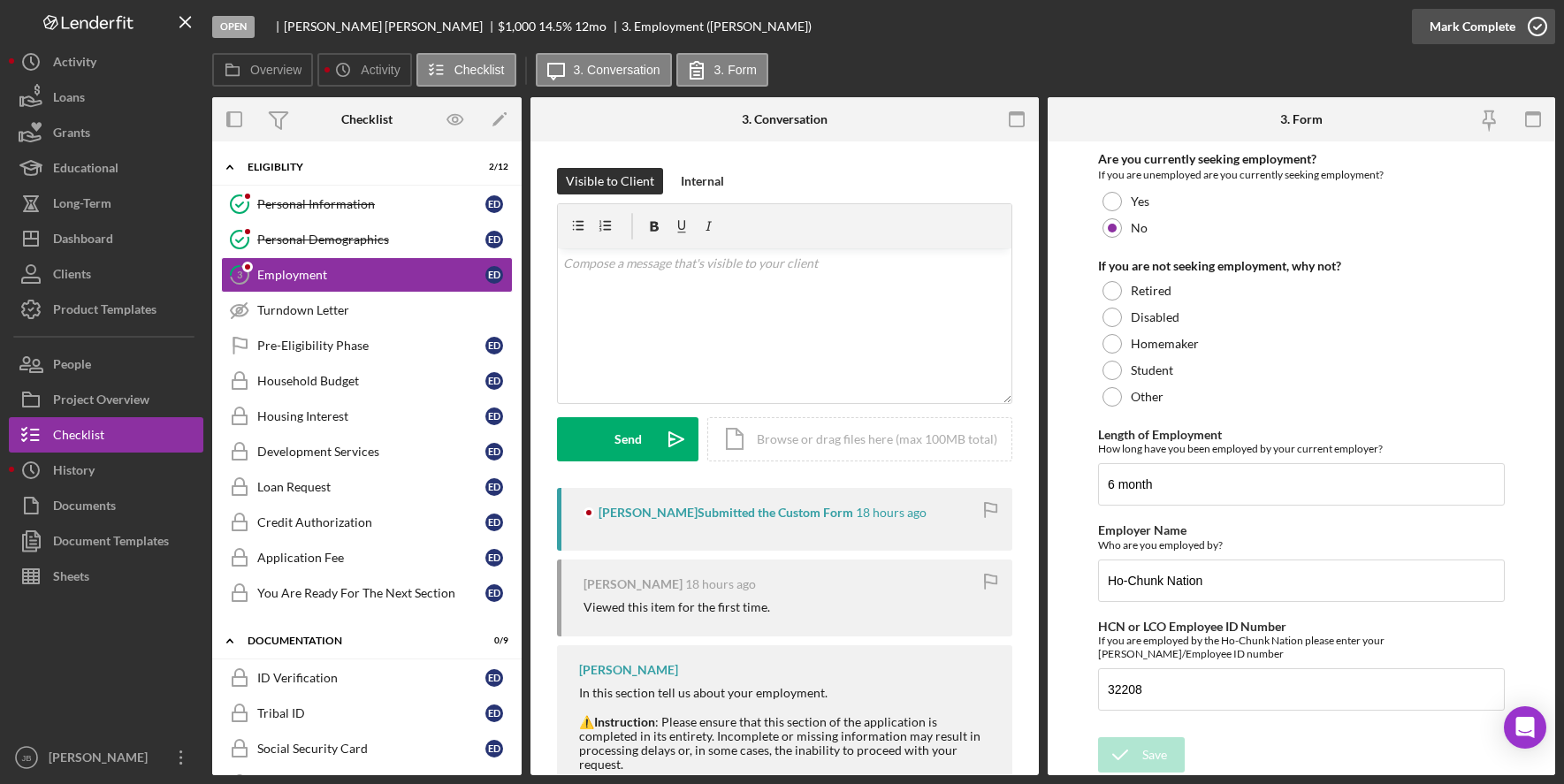
click at [1540, 31] on icon "button" at bounding box center [1537, 27] width 44 height 44
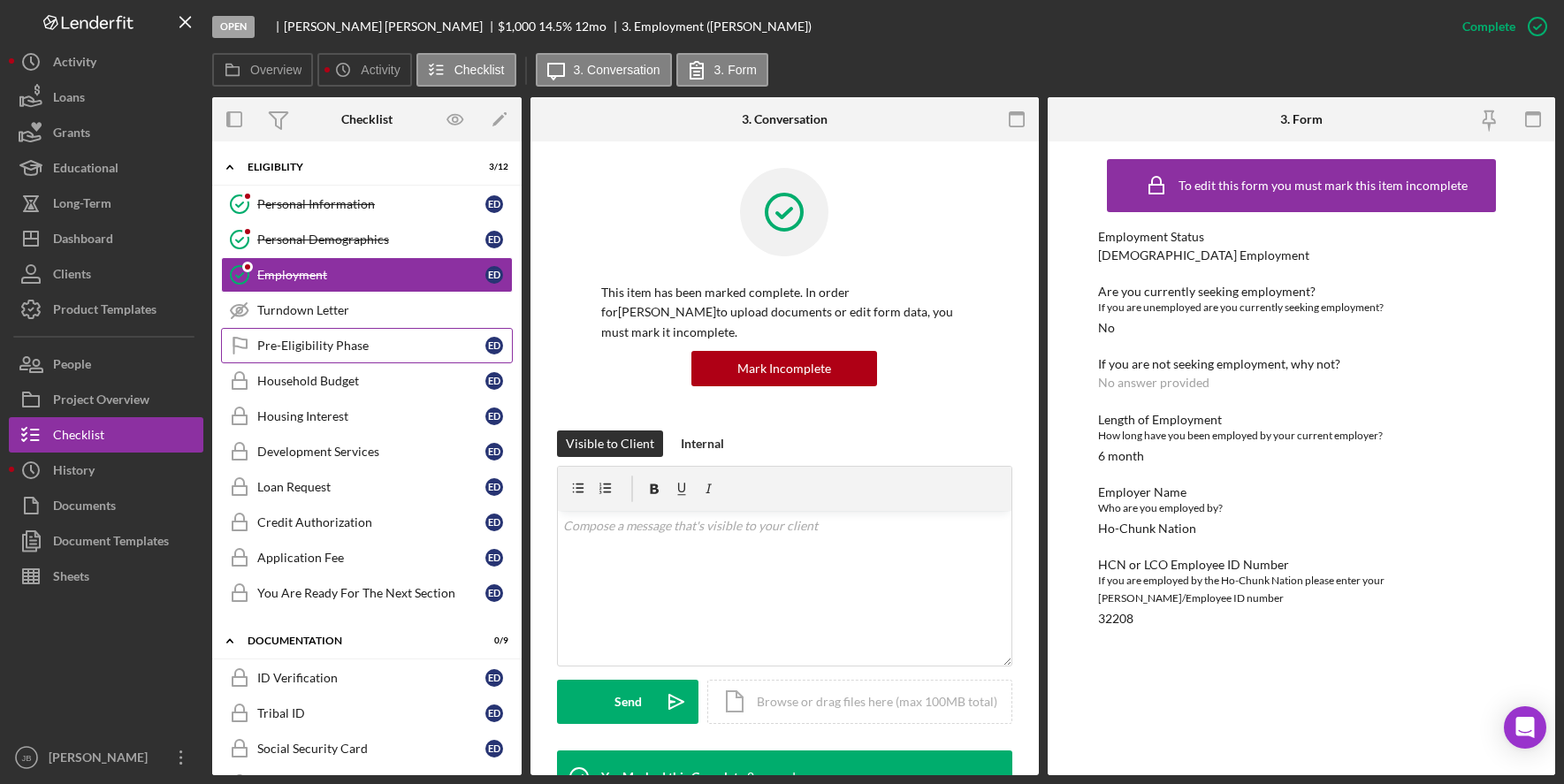
click at [386, 346] on div "Pre-Eligibility Phase" at bounding box center [371, 345] width 228 height 14
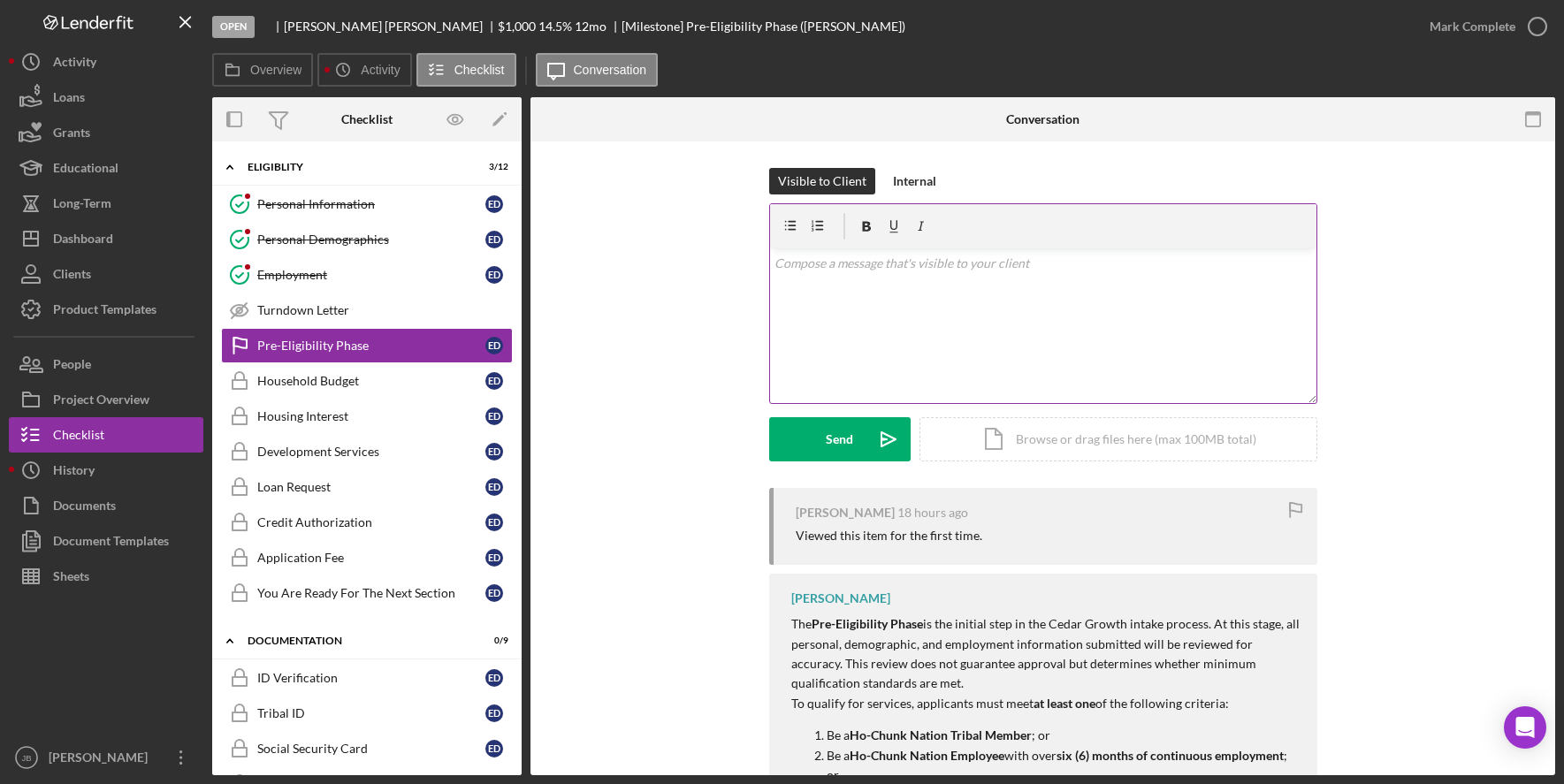
click at [1019, 276] on div "v Color teal Color pink Remove color Add row above Add row below Add column bef…" at bounding box center [1043, 325] width 546 height 155
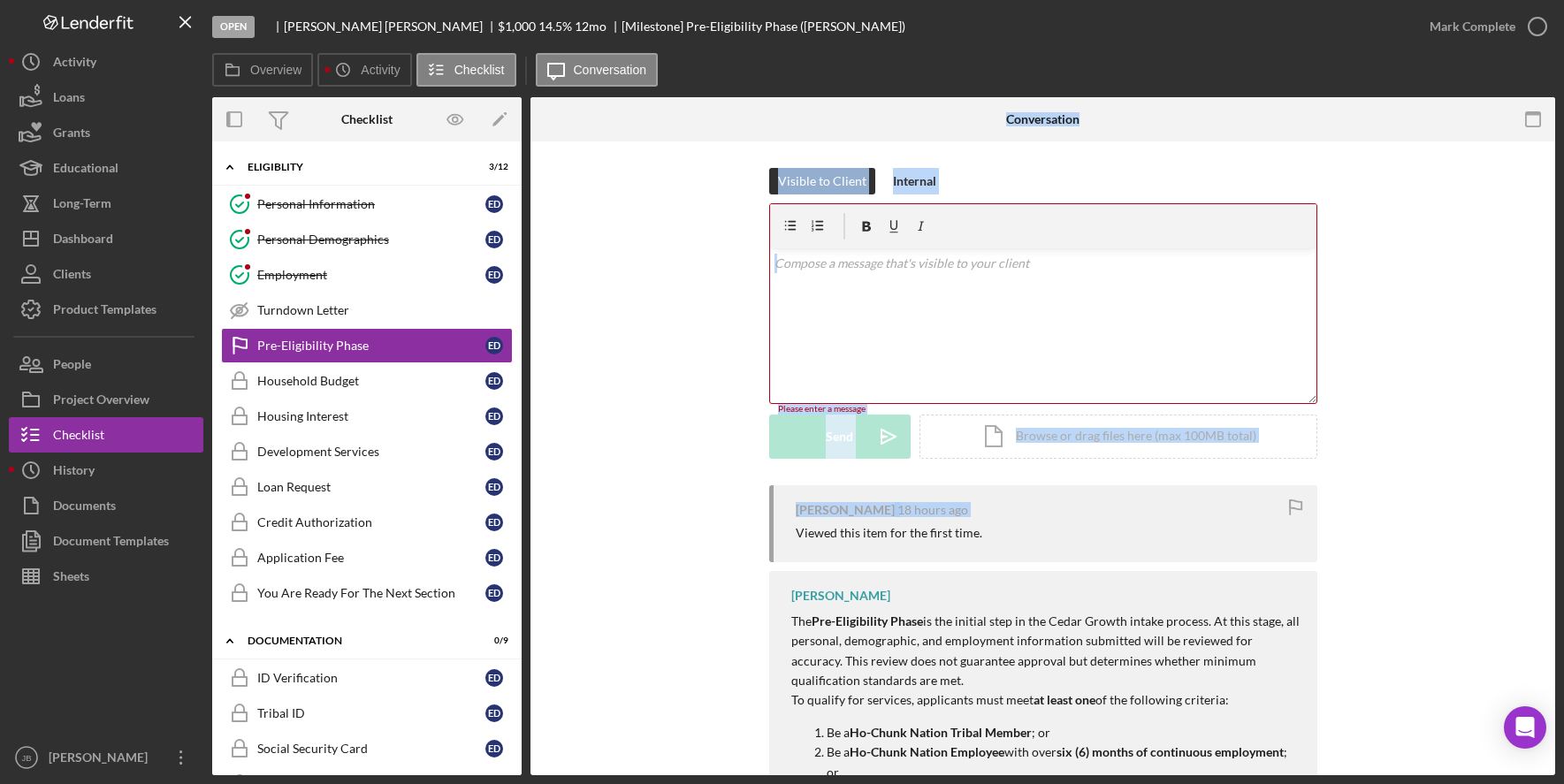
drag, startPoint x: 523, startPoint y: 506, endPoint x: 528, endPoint y: 523, distance: 17.7
click at [528, 523] on div "Overview Internal Workflow Stage Open Icon/Dropdown Arrow Archive (can unarchiv…" at bounding box center [883, 436] width 1343 height 677
click at [704, 371] on div "Visible to Client Internal v Color teal Color pink Remove color Add row above A…" at bounding box center [1042, 325] width 972 height 317
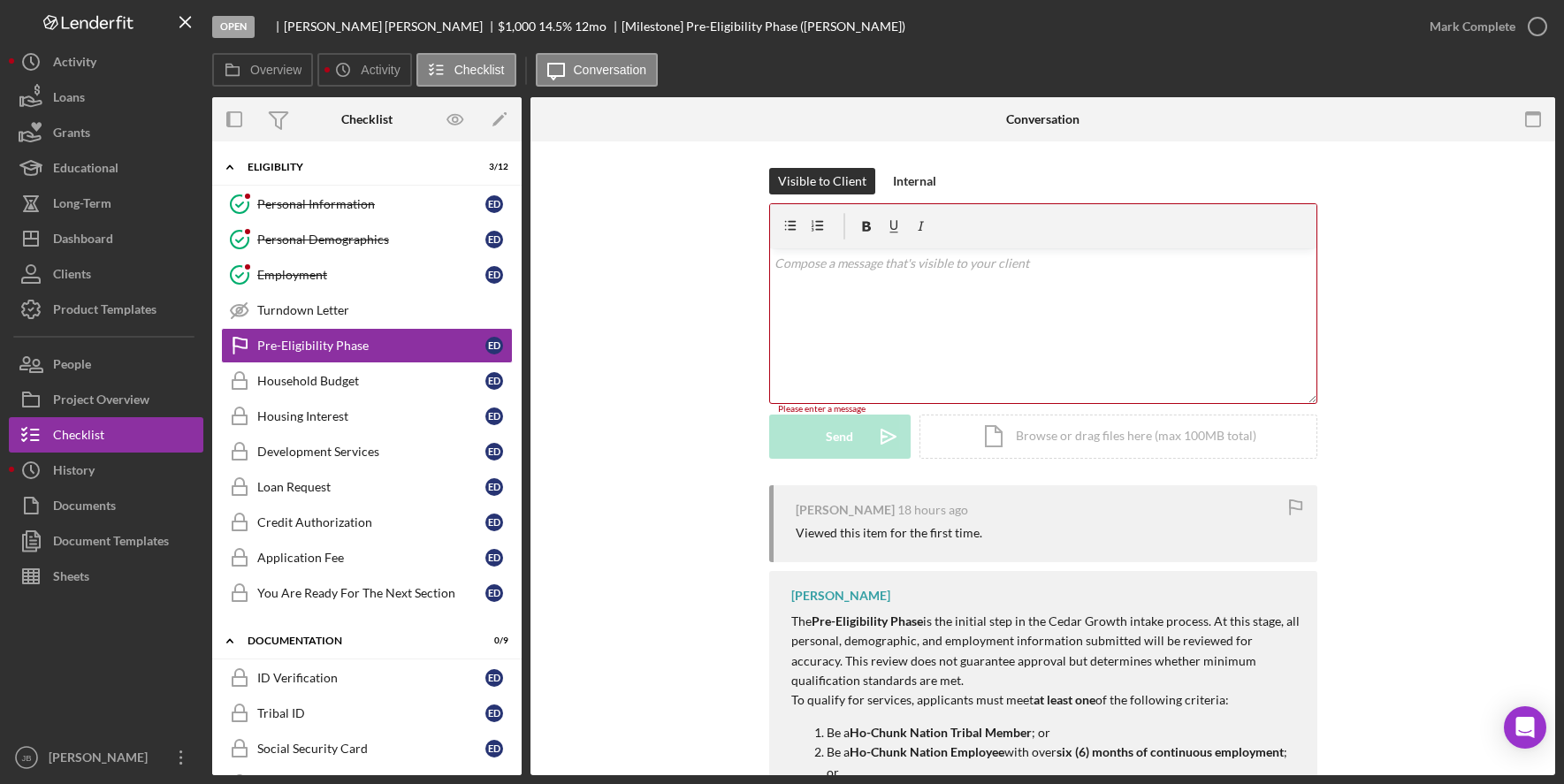
click at [1024, 291] on div "v Color teal Color pink Remove color Add row above Add row below Add column bef…" at bounding box center [1043, 325] width 546 height 155
click at [731, 350] on div "Visible to Client Internal v Color teal Color pink Remove color Add row above A…" at bounding box center [1042, 325] width 972 height 317
click at [808, 323] on div "v Color teal Color pink Remove color Add row above Add row below Add column bef…" at bounding box center [1043, 325] width 546 height 155
click at [175, 230] on button "Icon/Dashboard Dashboard" at bounding box center [106, 238] width 194 height 35
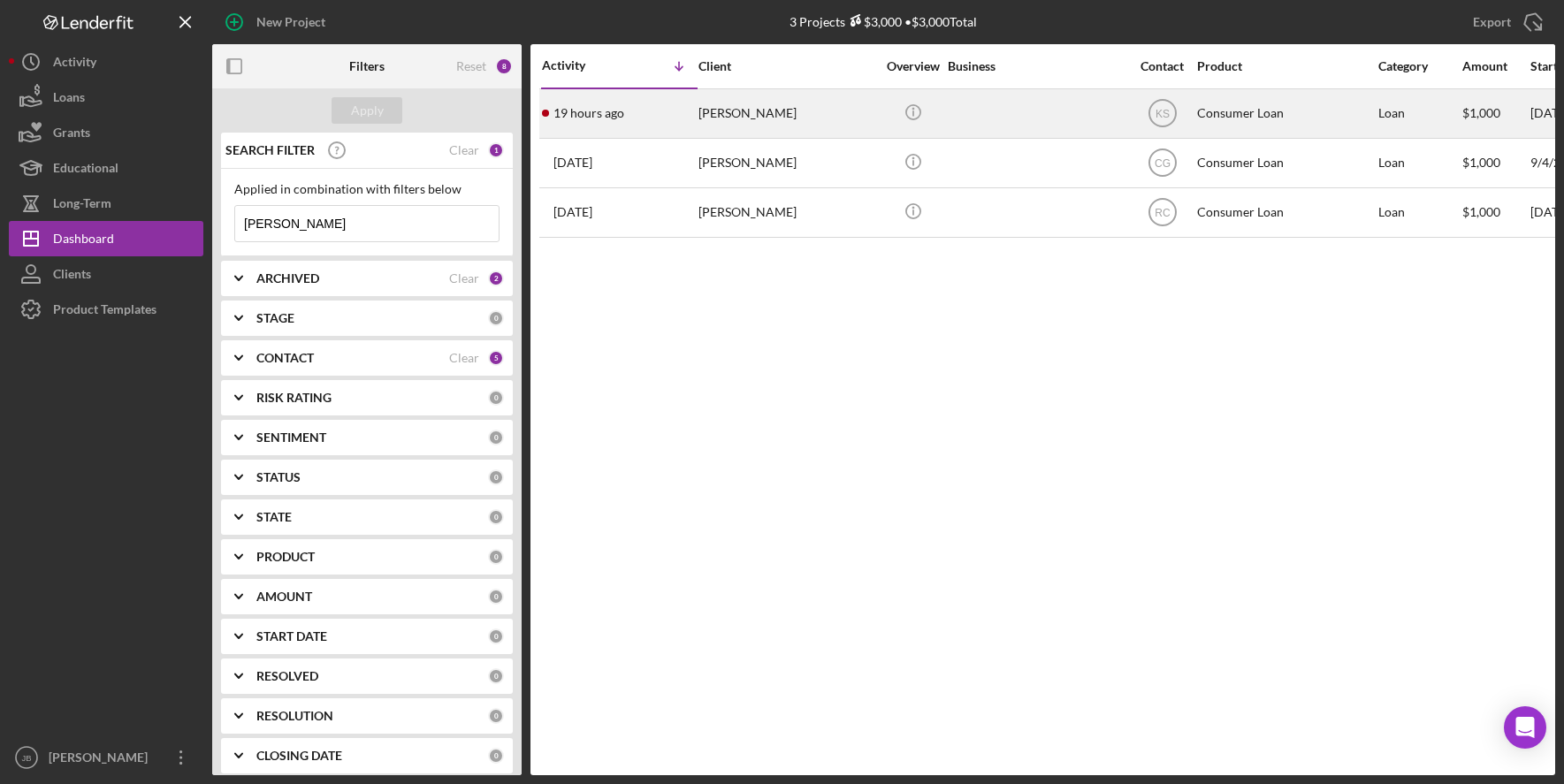
click at [745, 115] on div "[PERSON_NAME]" at bounding box center [787, 113] width 177 height 47
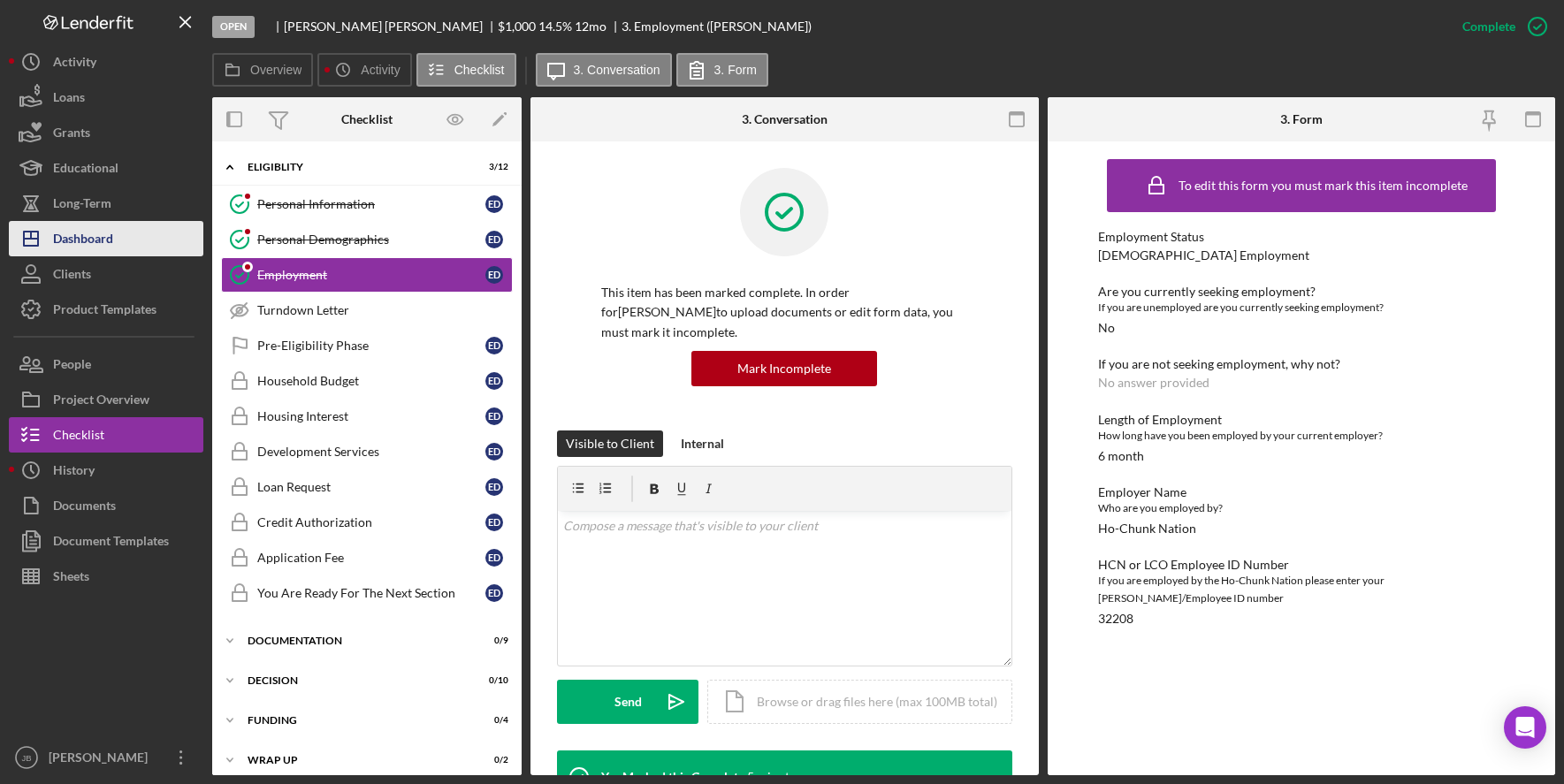
click at [143, 240] on button "Icon/Dashboard Dashboard" at bounding box center [106, 238] width 194 height 35
